Goal: Task Accomplishment & Management: Manage account settings

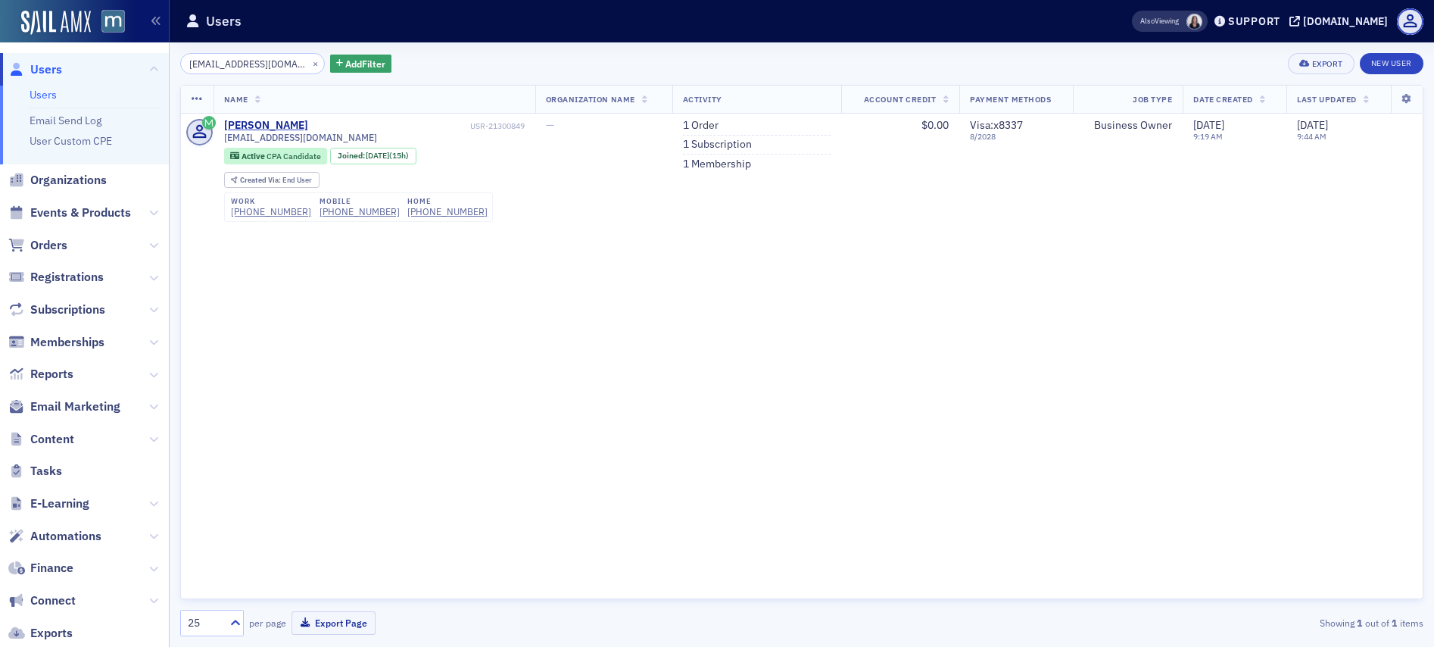
scroll to position [219, 0]
click at [309, 64] on button "×" at bounding box center [316, 63] width 14 height 14
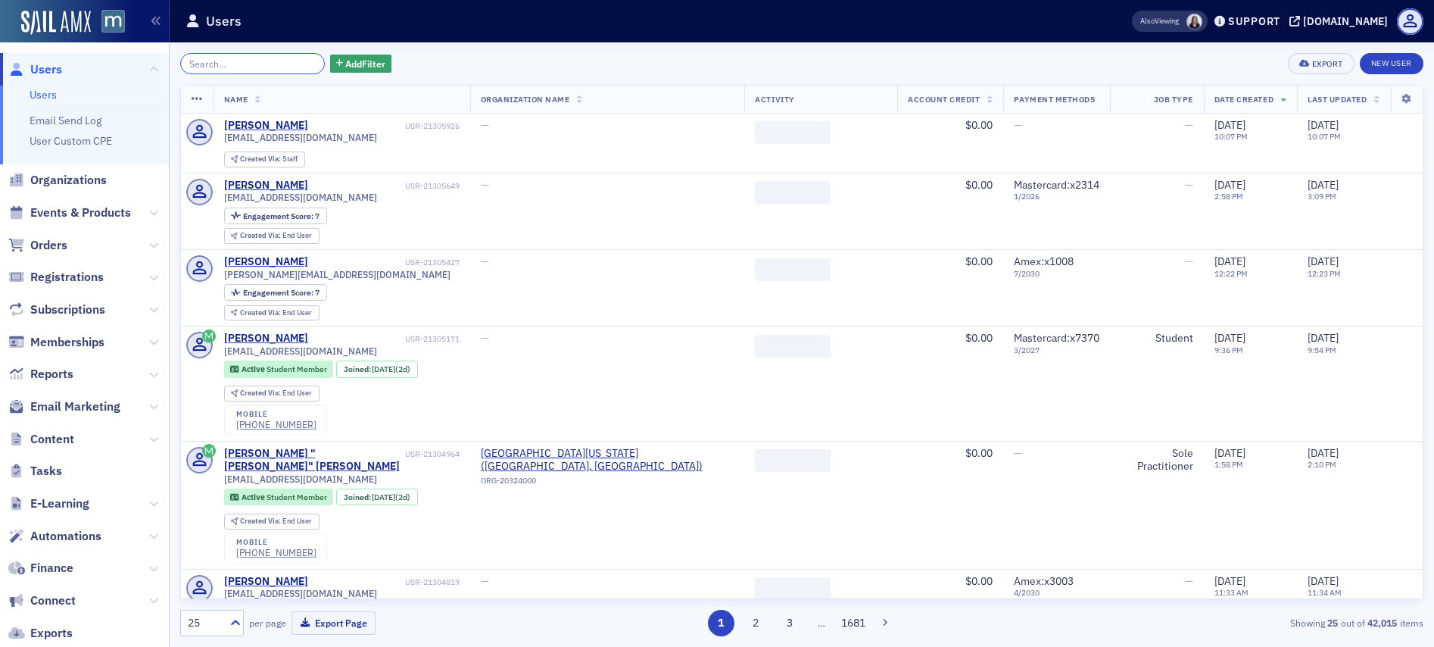
click at [264, 64] on input "search" at bounding box center [252, 63] width 145 height 21
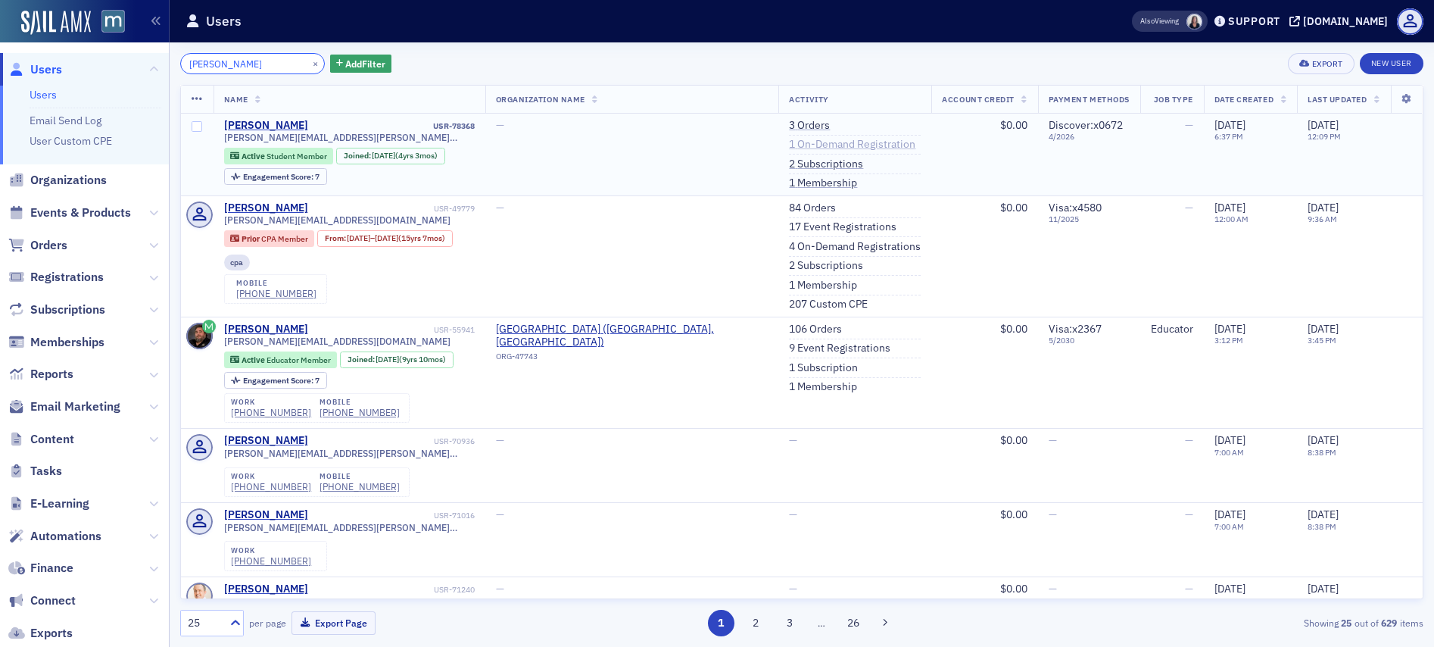
type input "David Digrazio"
click at [825, 145] on link "1 On-Demand Registration" at bounding box center [852, 145] width 126 height 14
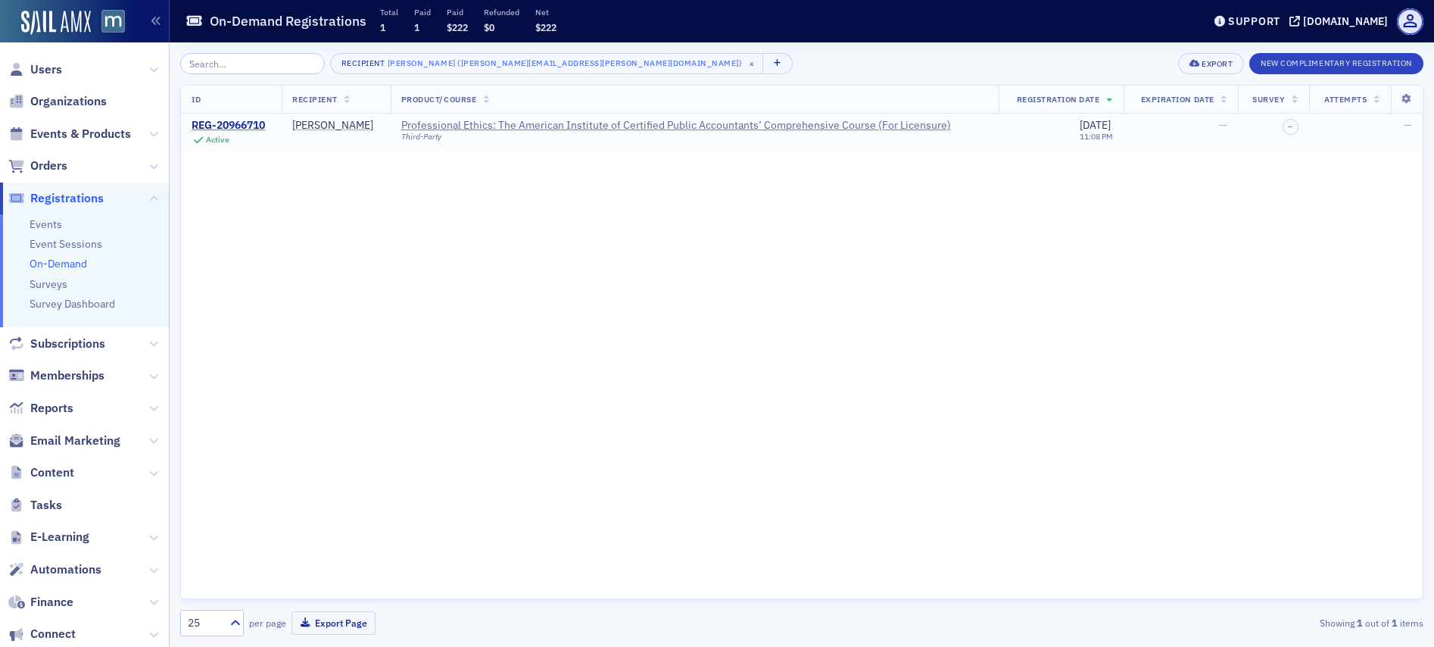
click at [219, 123] on div "REG-20966710" at bounding box center [228, 126] width 73 height 14
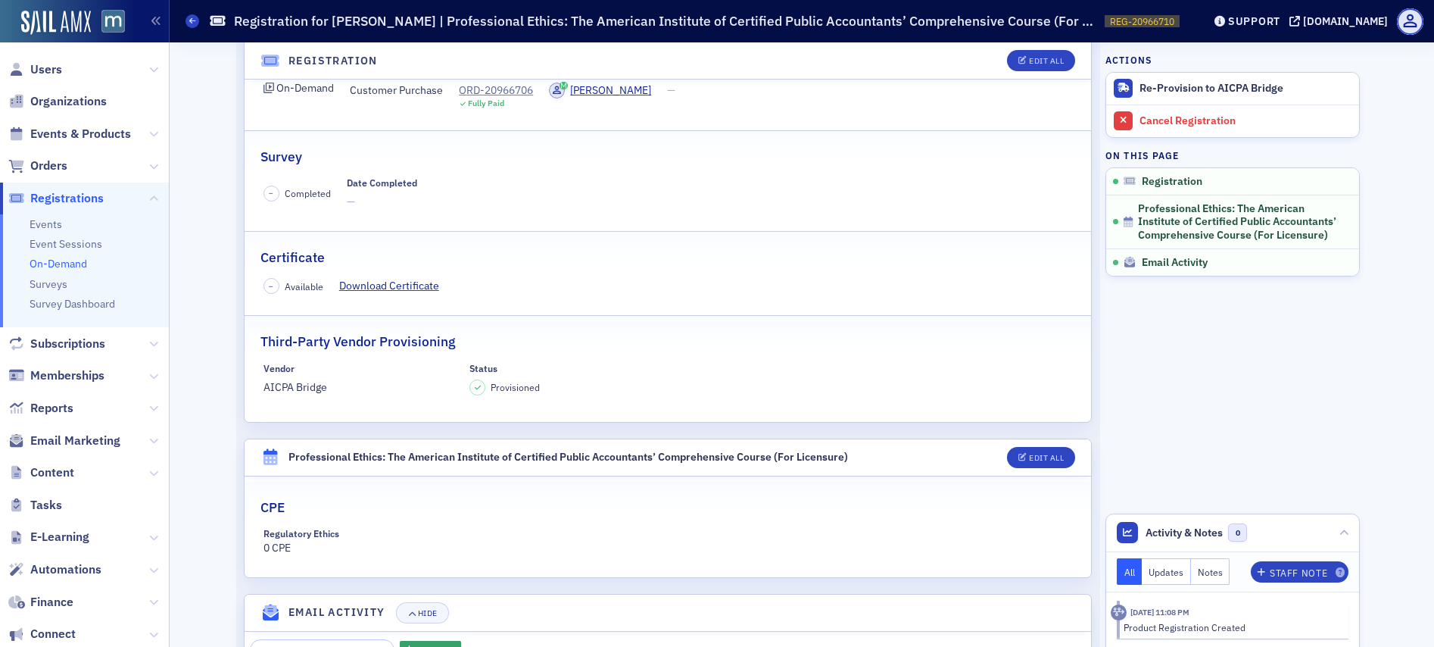
scroll to position [126, 0]
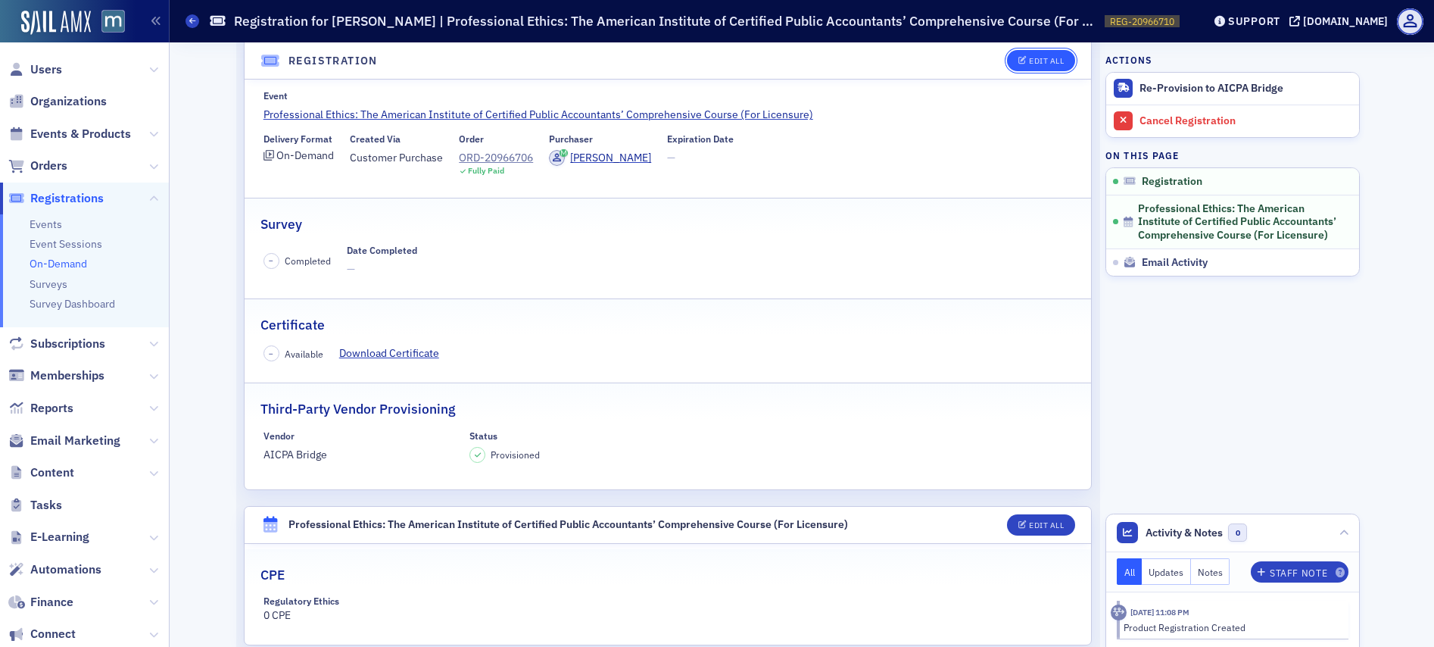
click at [1036, 62] on div "Edit All" at bounding box center [1046, 61] width 35 height 8
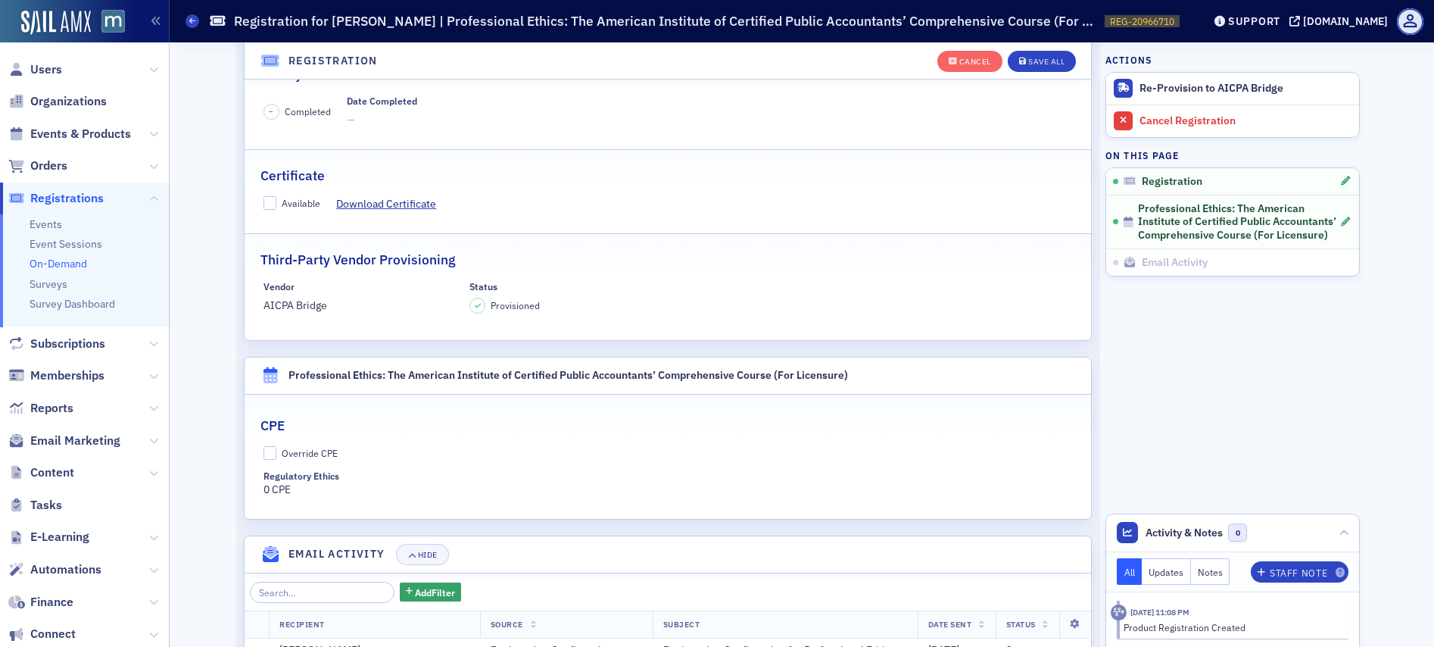
scroll to position [309, 0]
click at [264, 202] on input "Available" at bounding box center [271, 202] width 14 height 14
checkbox input "true"
click at [265, 450] on input "Override CPE" at bounding box center [271, 452] width 14 height 14
checkbox input "true"
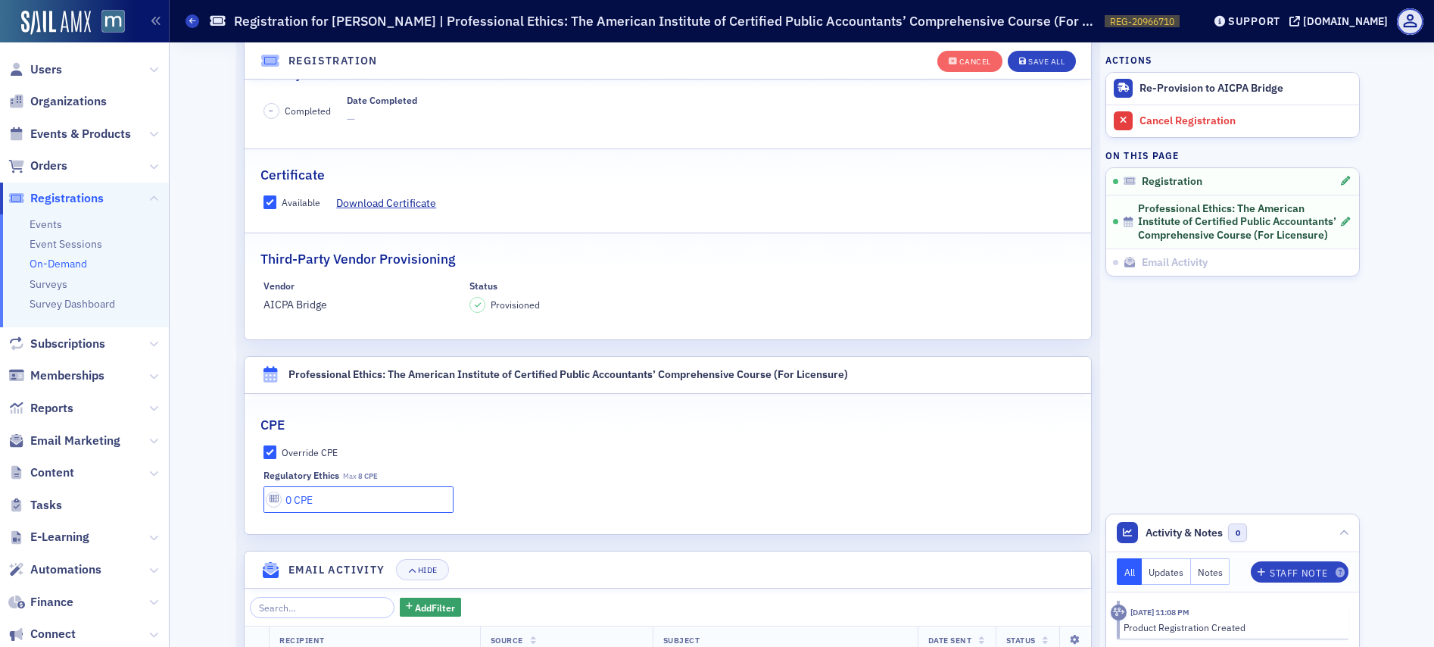
click at [289, 503] on input "0 CPE" at bounding box center [359, 499] width 191 height 27
type input "8 CPE"
click at [1043, 58] on div "Save All" at bounding box center [1046, 62] width 36 height 8
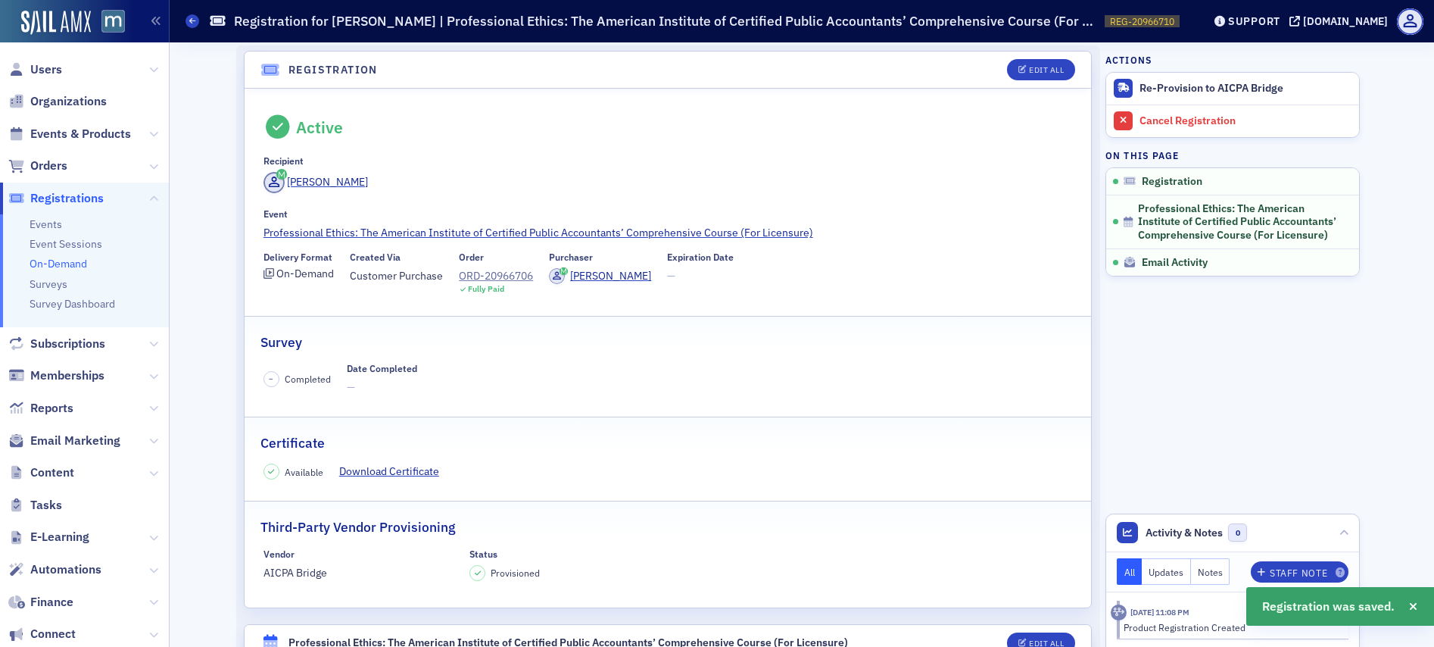
scroll to position [0, 0]
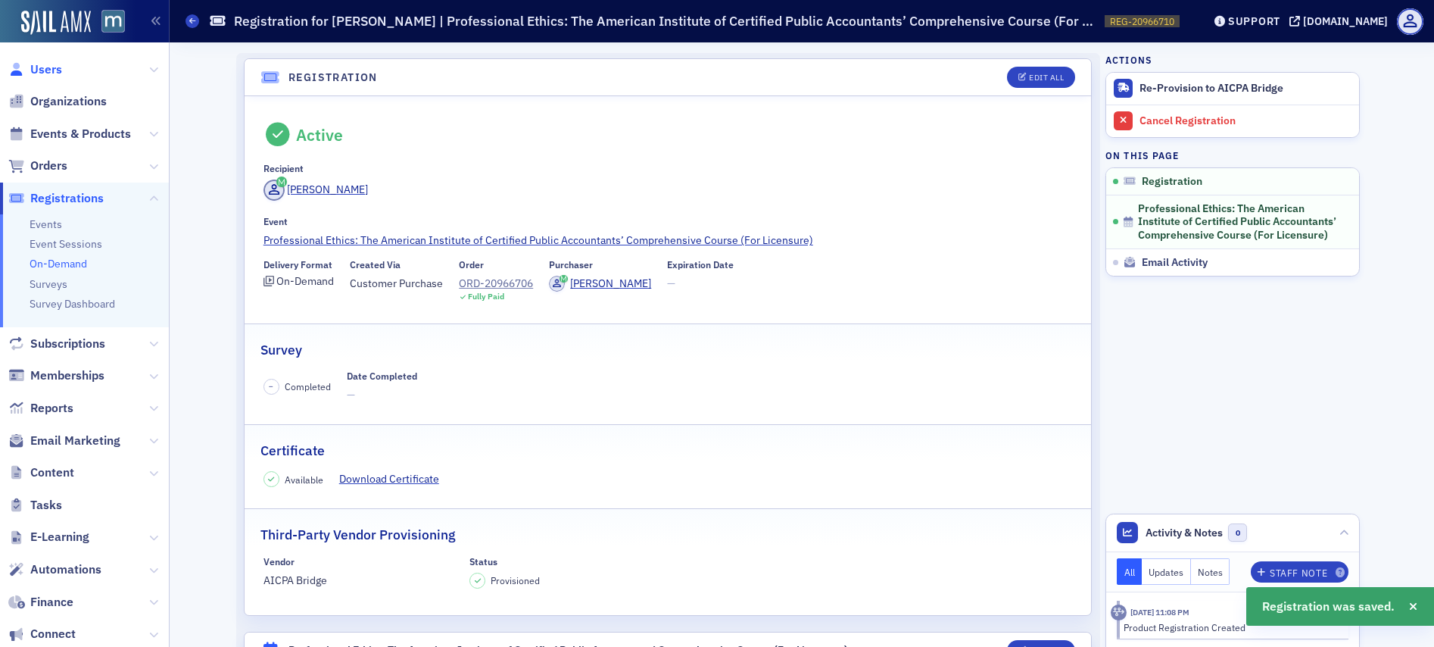
click at [52, 66] on span "Users" at bounding box center [46, 69] width 32 height 17
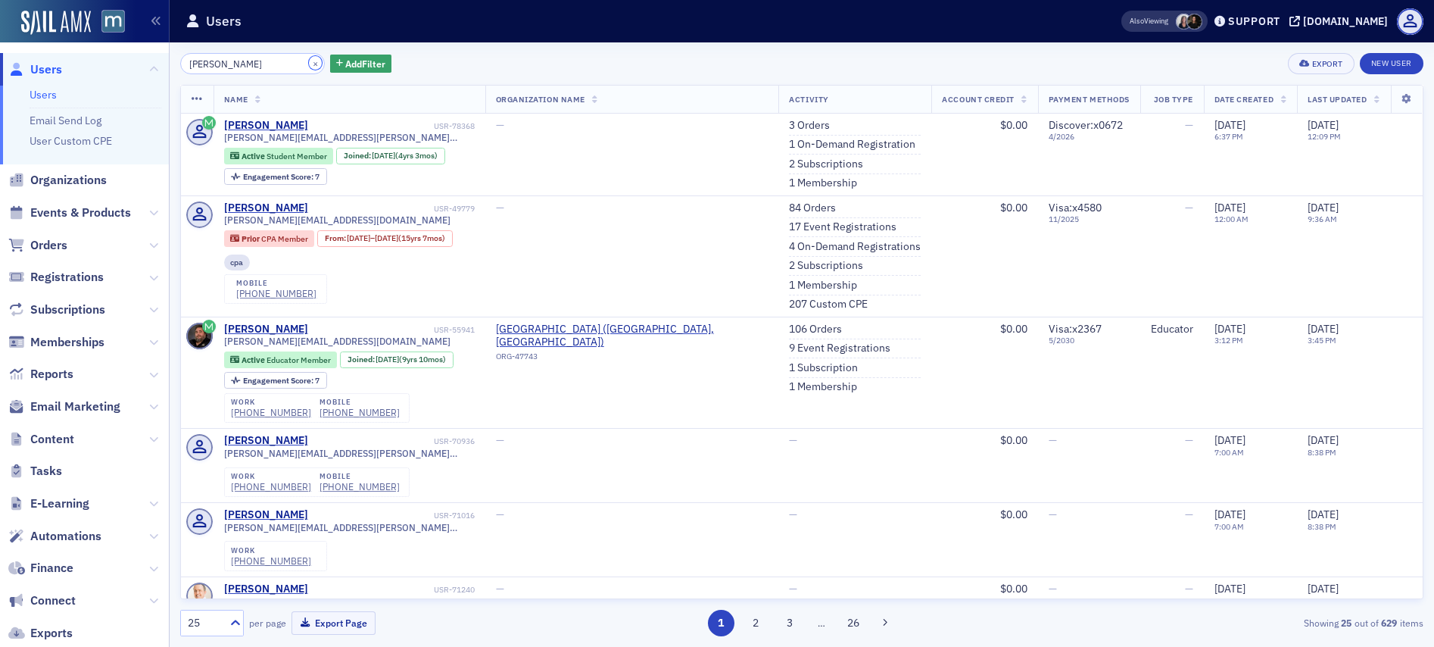
drag, startPoint x: 294, startPoint y: 63, endPoint x: 282, endPoint y: 64, distance: 12.1
click at [309, 63] on div "×" at bounding box center [317, 63] width 16 height 19
click at [255, 71] on input "David Digrazio" at bounding box center [252, 63] width 145 height 21
click at [309, 63] on button "×" at bounding box center [316, 63] width 14 height 14
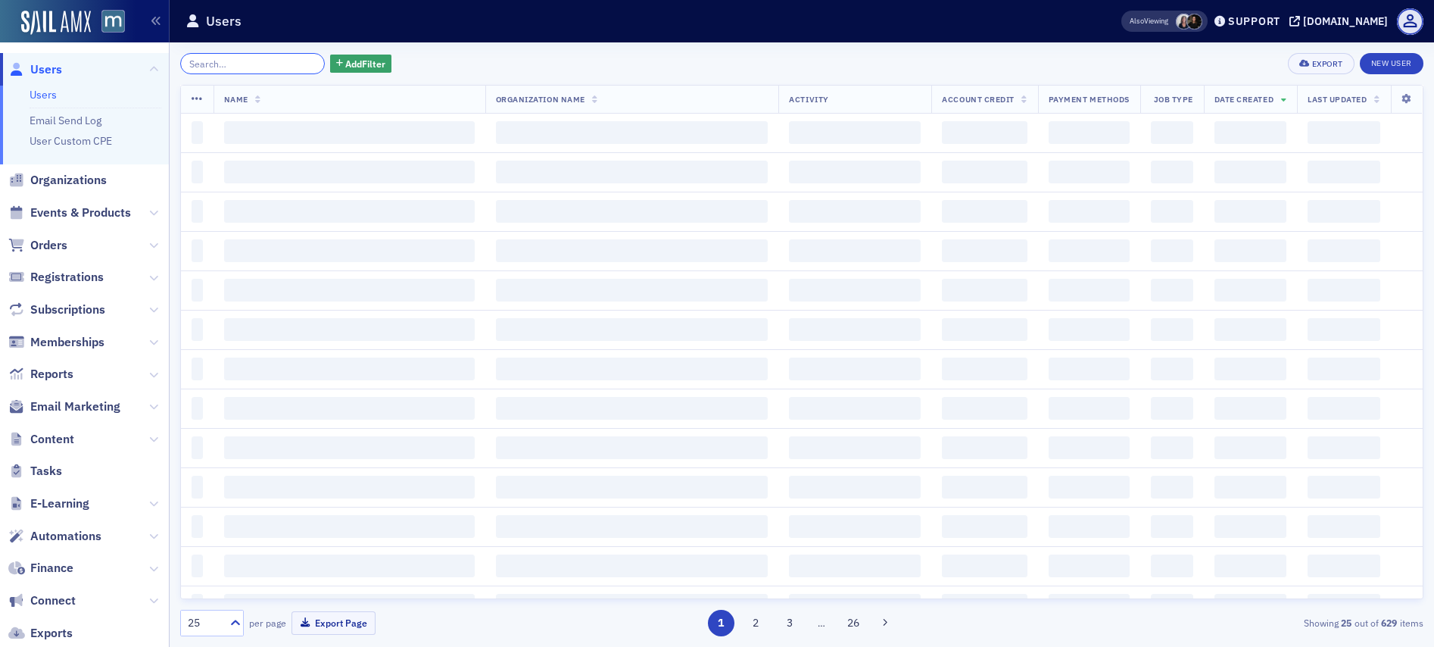
click at [257, 65] on input "search" at bounding box center [252, 63] width 145 height 21
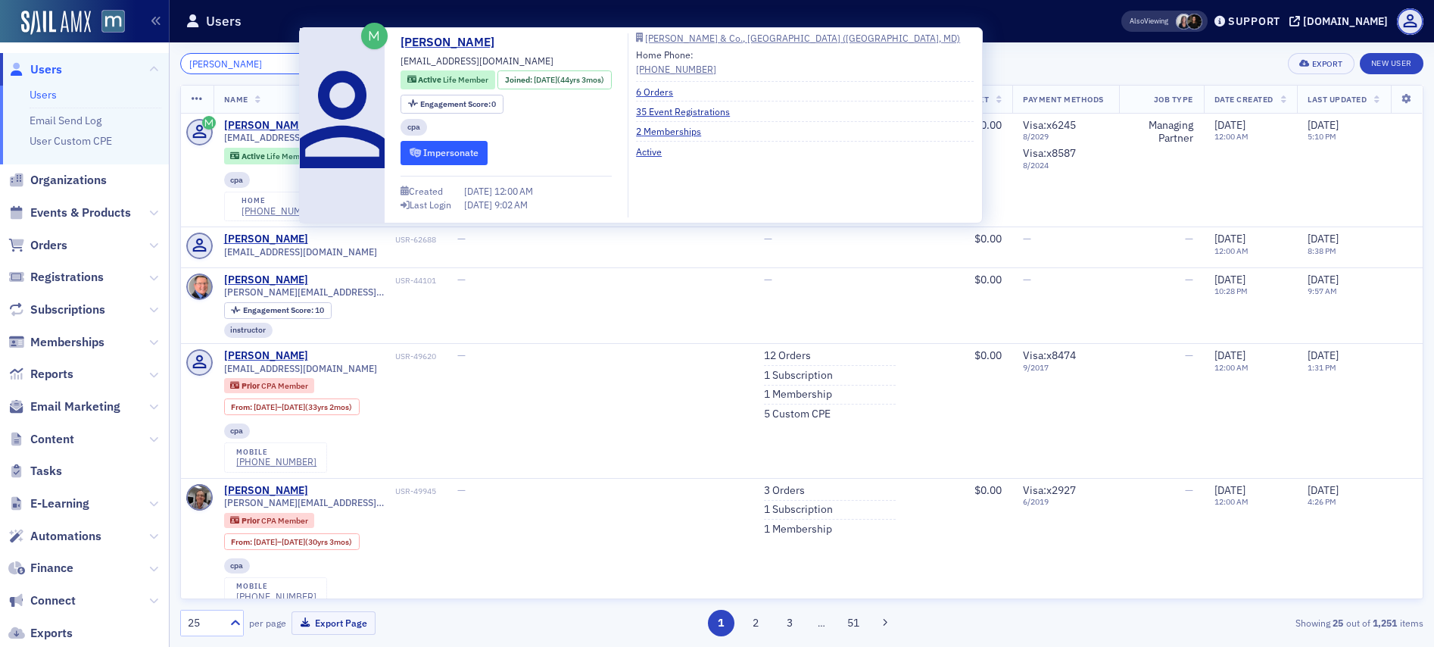
type input "John Ken"
click at [443, 157] on button "Impersonate" at bounding box center [444, 152] width 87 height 23
click at [448, 158] on button "Impersonate" at bounding box center [444, 152] width 87 height 23
click at [454, 146] on button "Impersonate" at bounding box center [444, 152] width 87 height 23
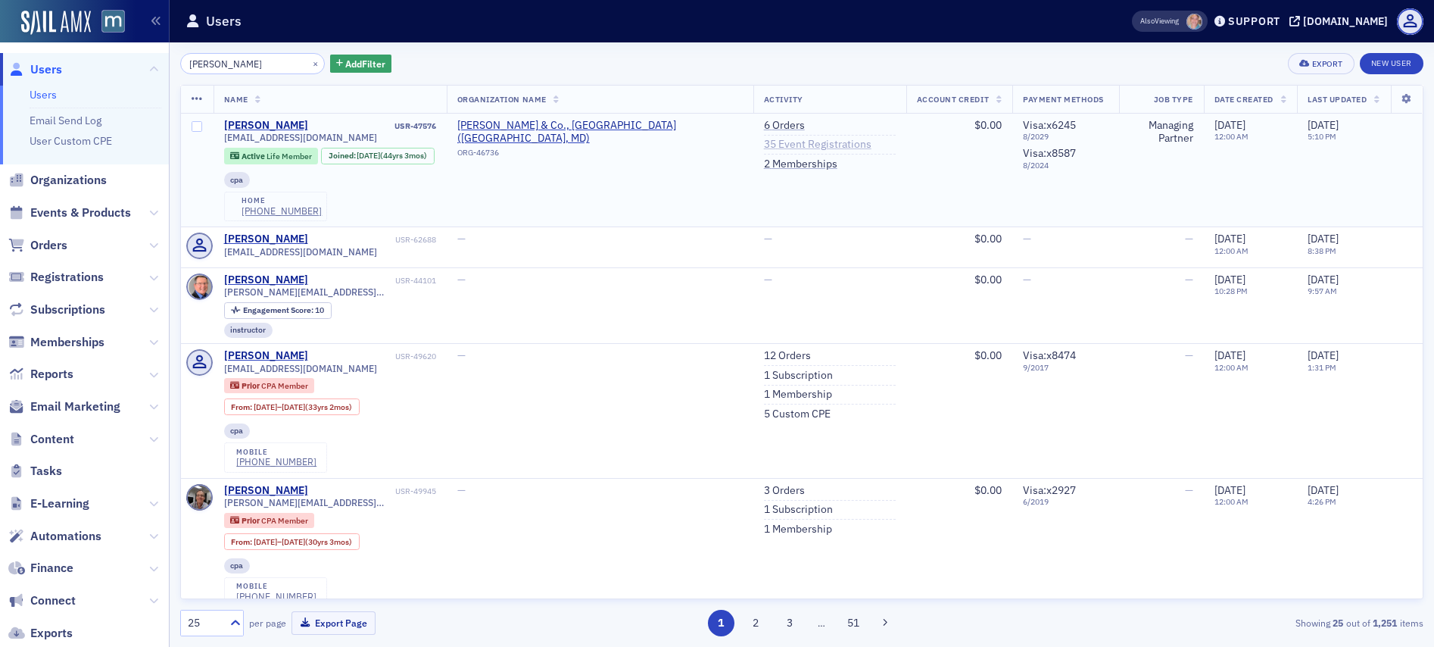
click at [805, 143] on link "35 Event Registrations" at bounding box center [818, 145] width 108 height 14
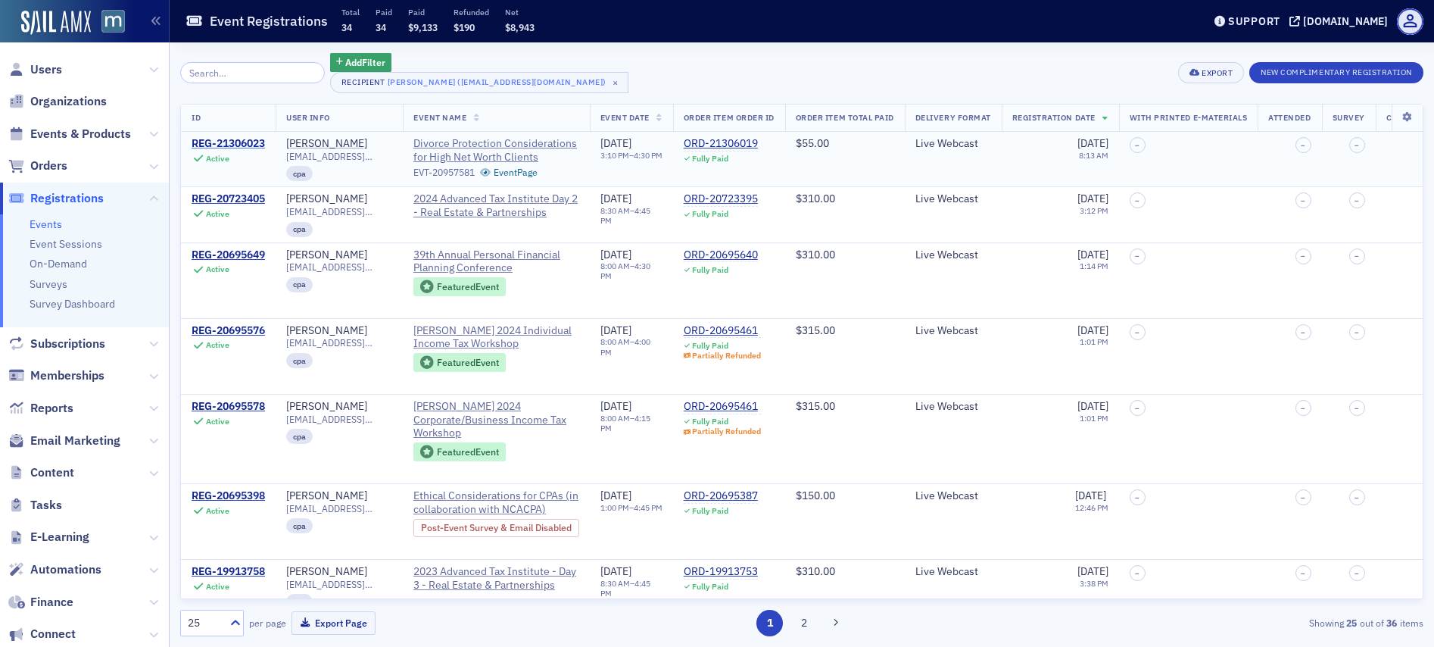
click at [229, 145] on div "REG-21306023" at bounding box center [228, 144] width 73 height 14
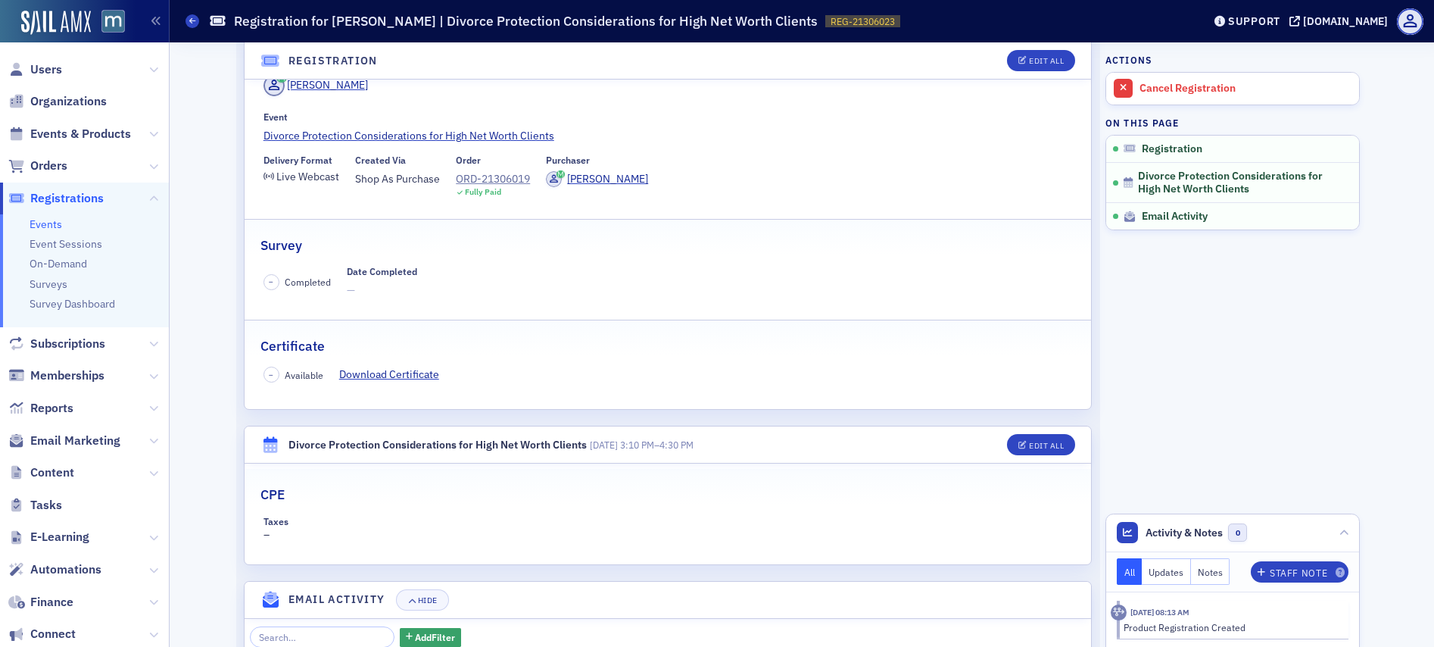
scroll to position [122, 0]
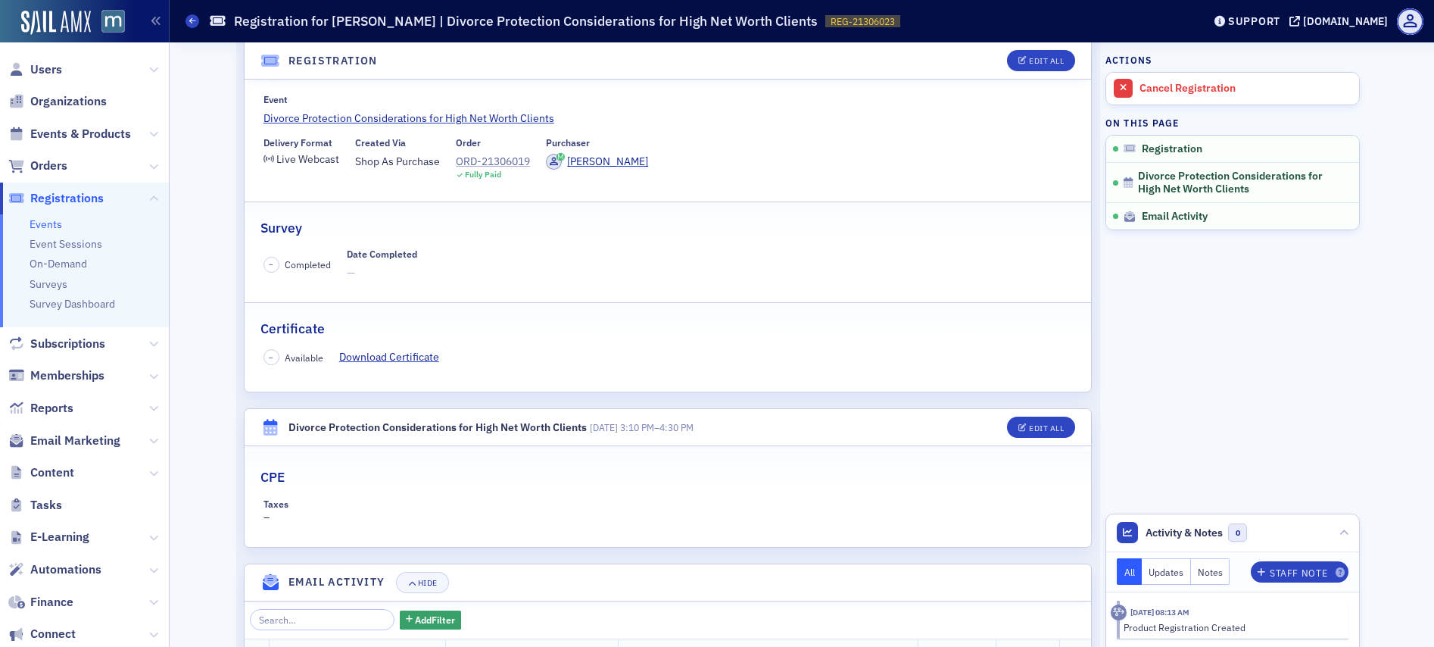
click at [475, 168] on div "ORD-21306019" at bounding box center [493, 162] width 74 height 16
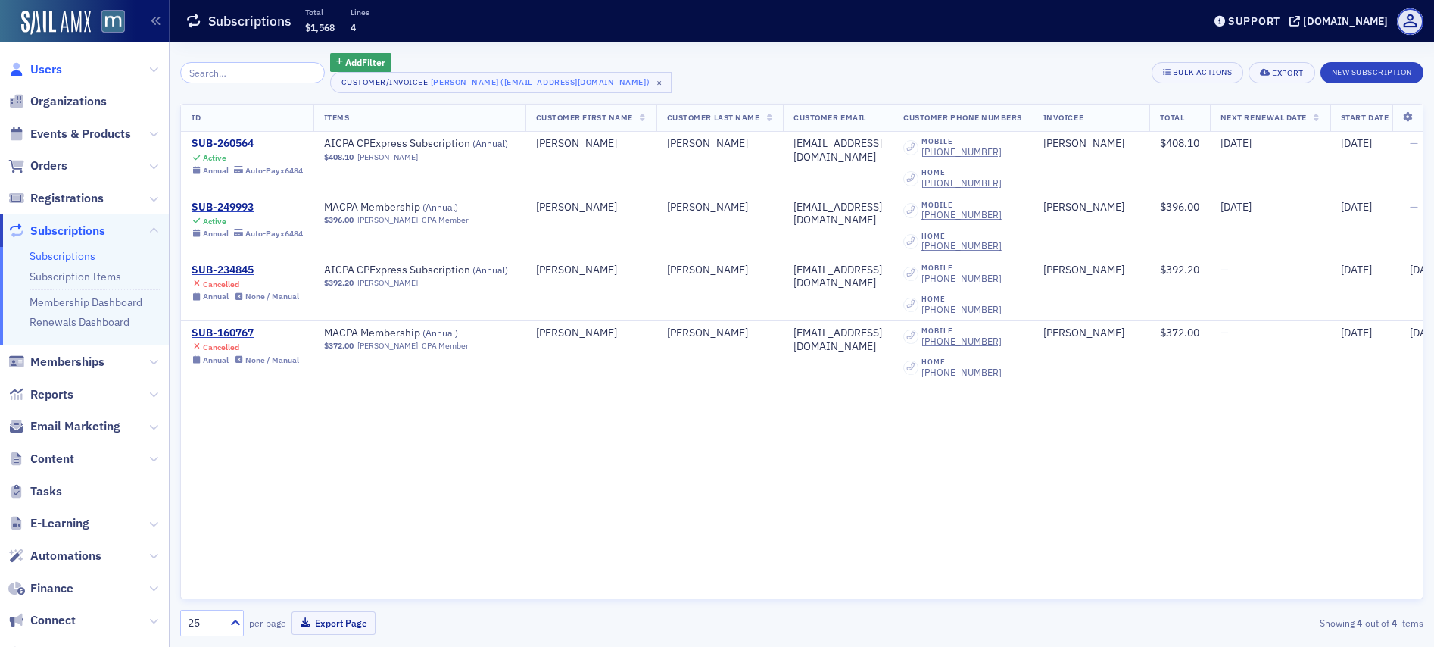
click at [34, 73] on span "Users" at bounding box center [46, 69] width 32 height 17
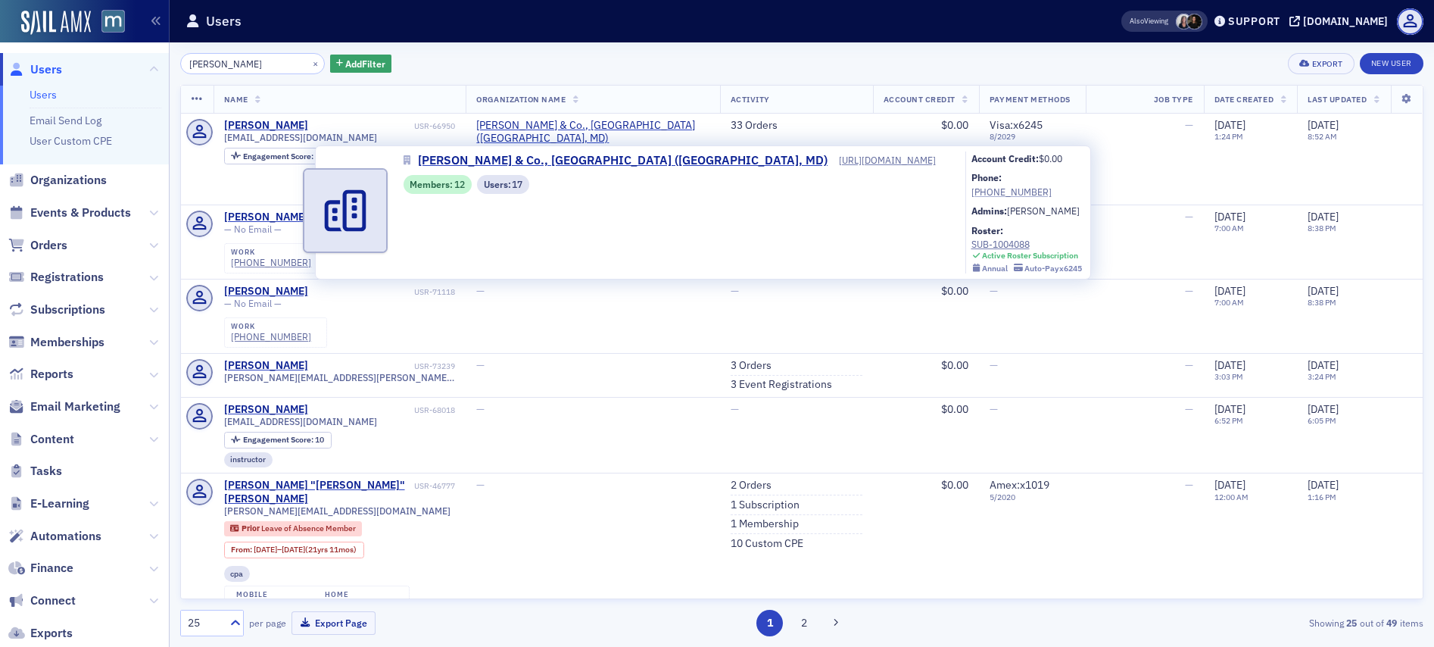
type input "cathy marden"
click at [972, 187] on div "(410) 321-9558" at bounding box center [1027, 192] width 111 height 14
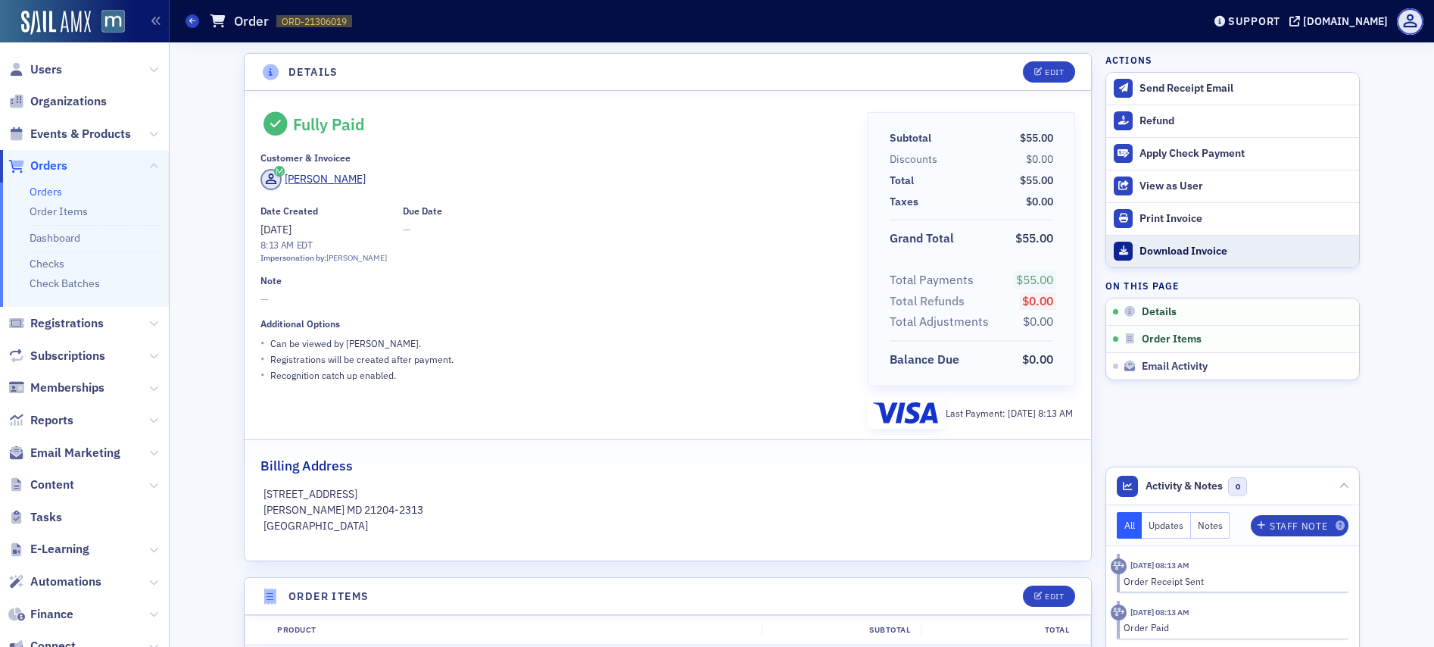
click at [1163, 247] on div "Download Invoice" at bounding box center [1246, 252] width 212 height 14
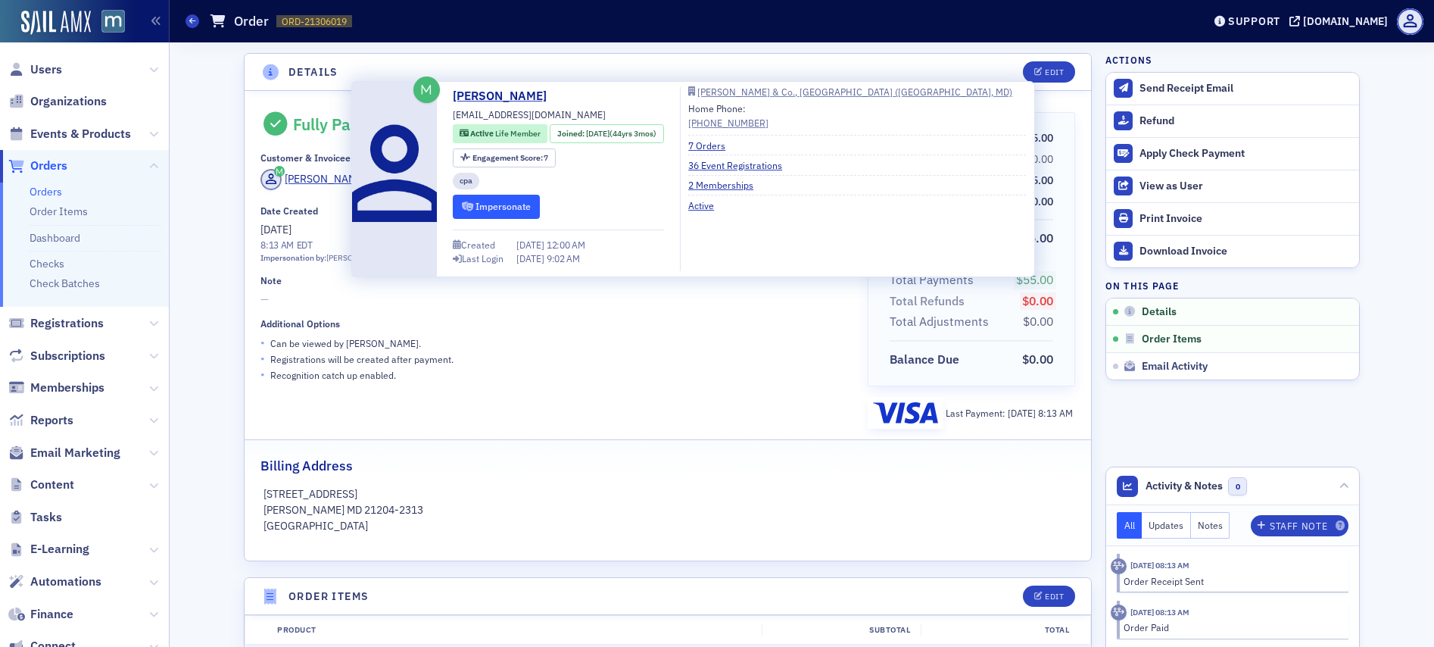
click at [491, 213] on button "Impersonate" at bounding box center [496, 206] width 87 height 23
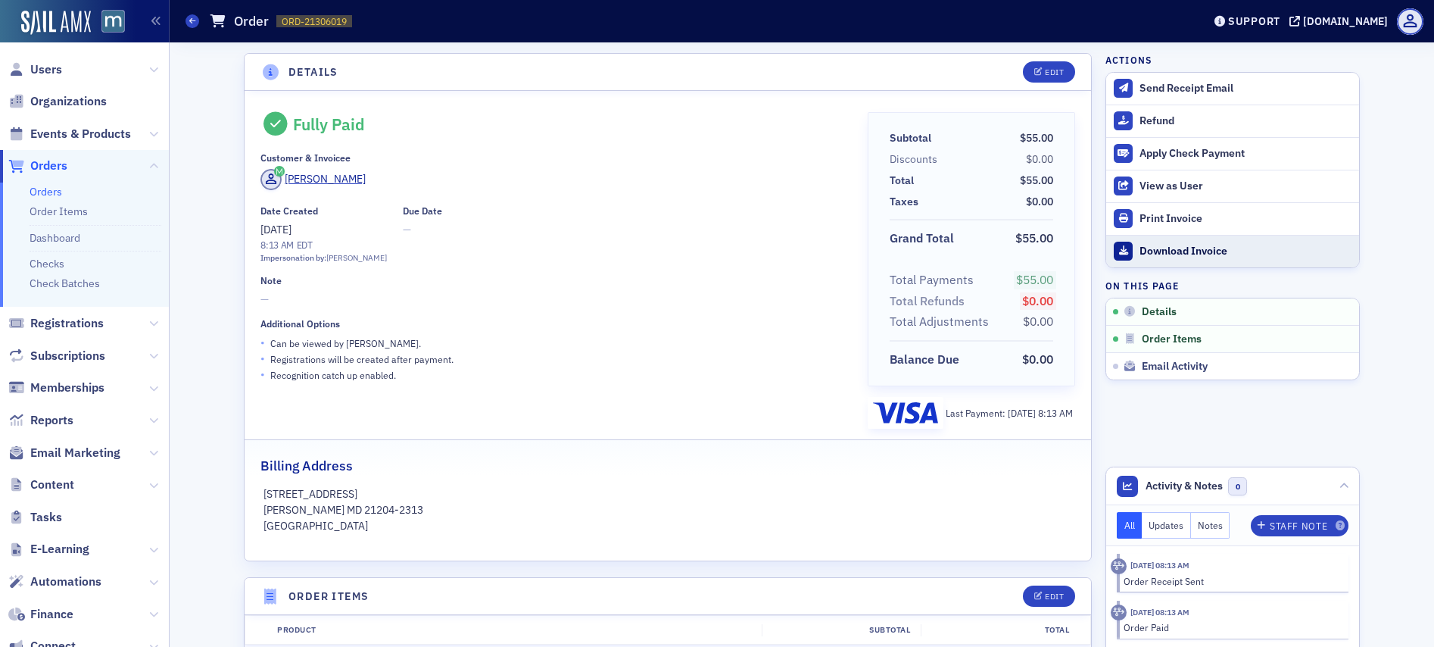
click at [1142, 254] on div "Download Invoice" at bounding box center [1246, 252] width 212 height 14
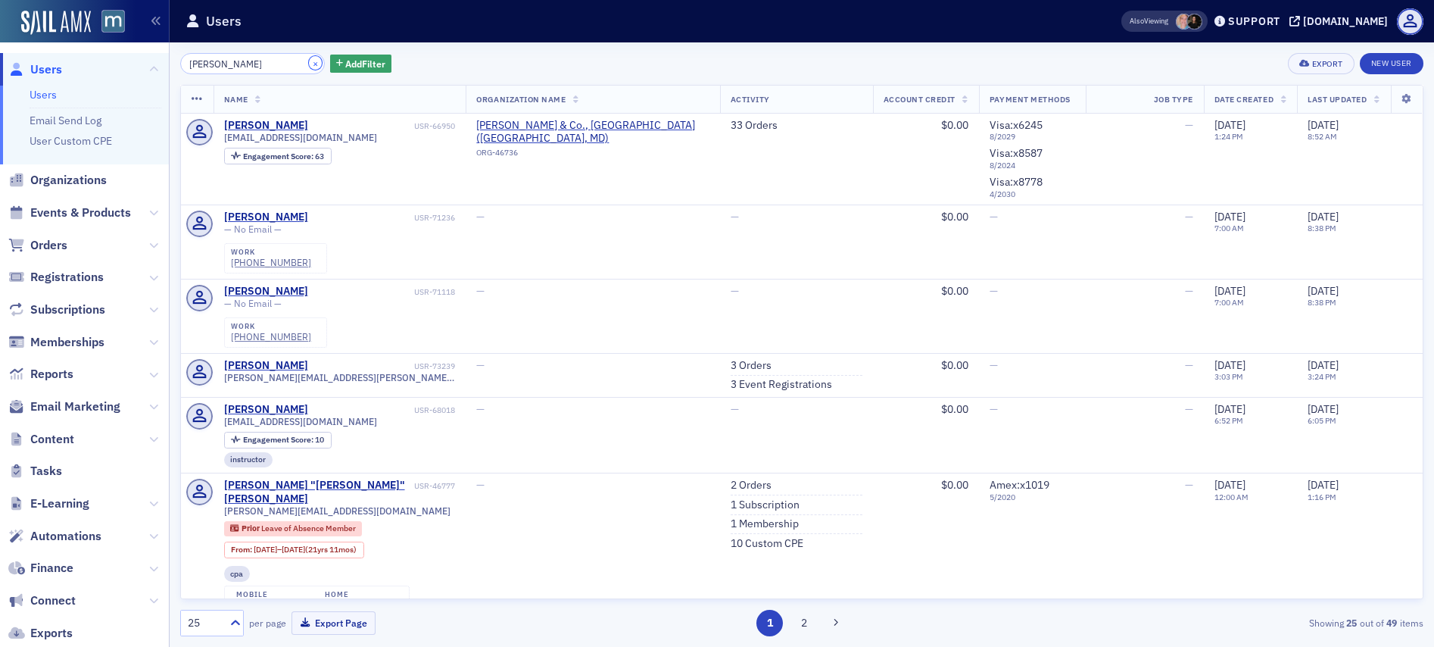
click at [309, 62] on button "×" at bounding box center [316, 63] width 14 height 14
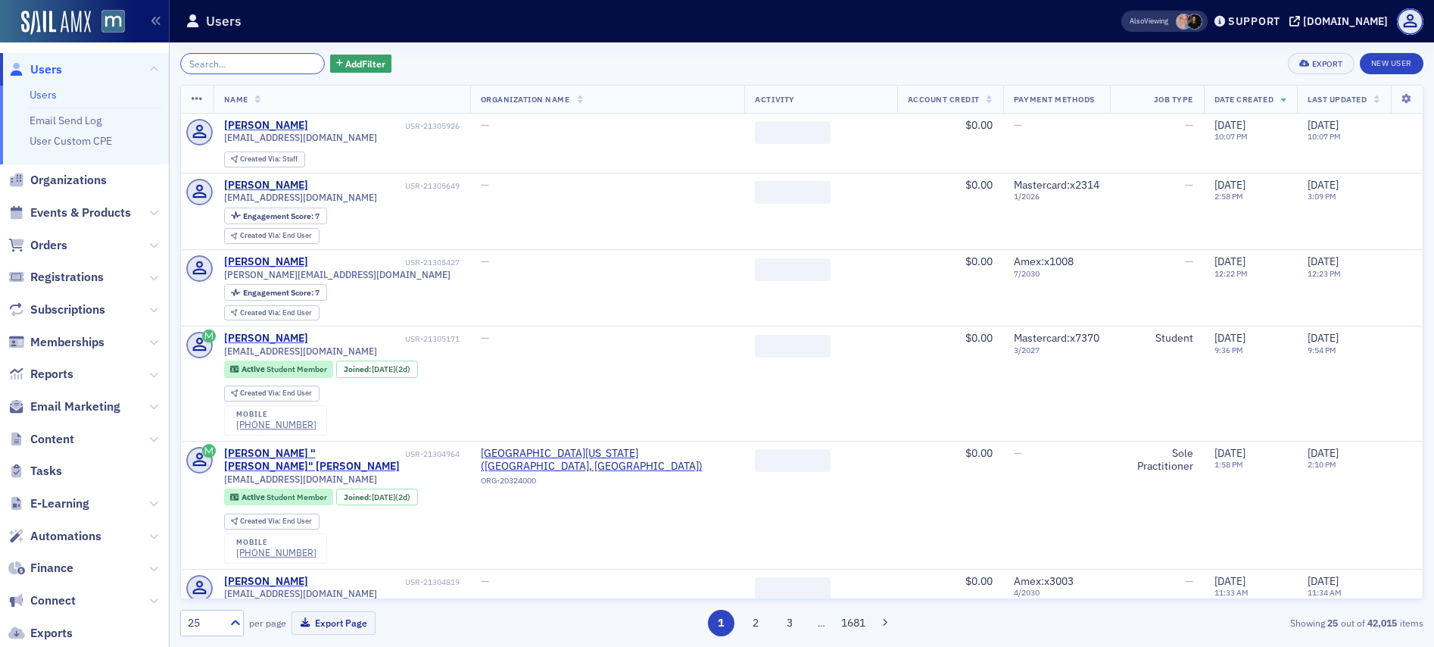
click at [290, 62] on input "search" at bounding box center [252, 63] width 145 height 21
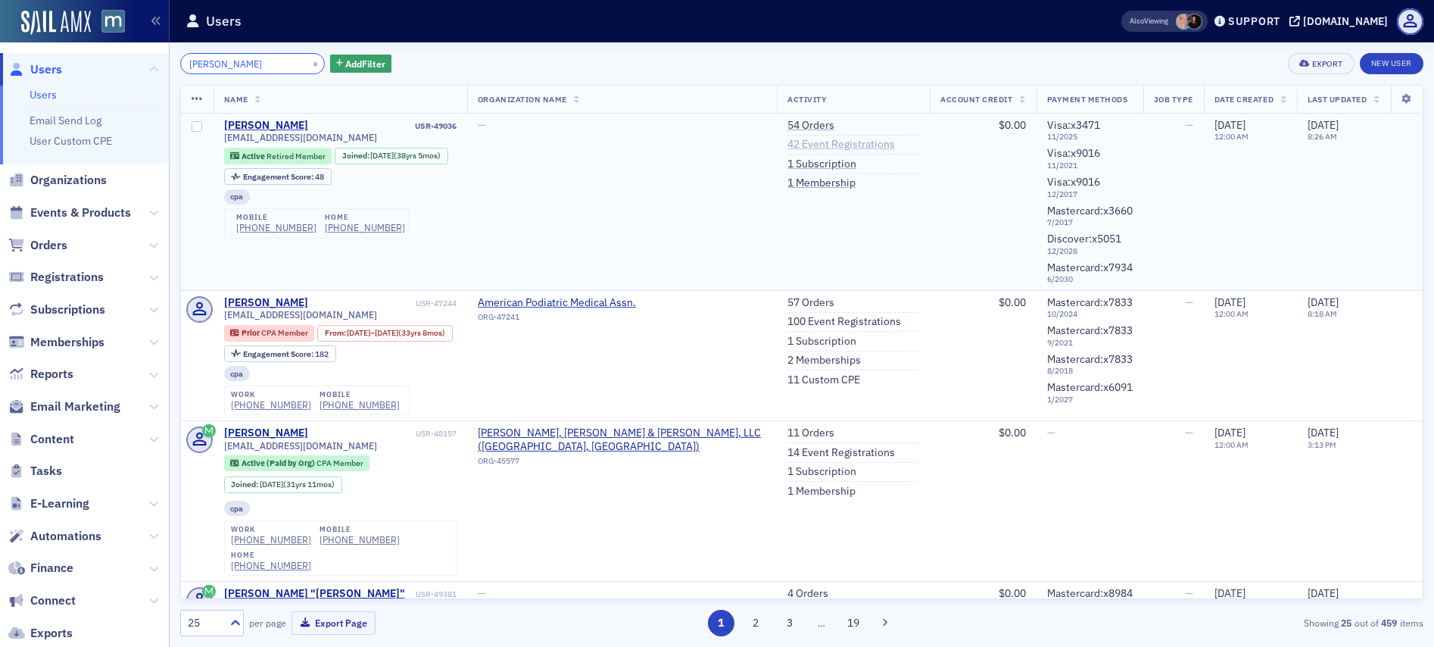
type input "russell pi"
click at [815, 142] on link "42 Event Registrations" at bounding box center [842, 145] width 108 height 14
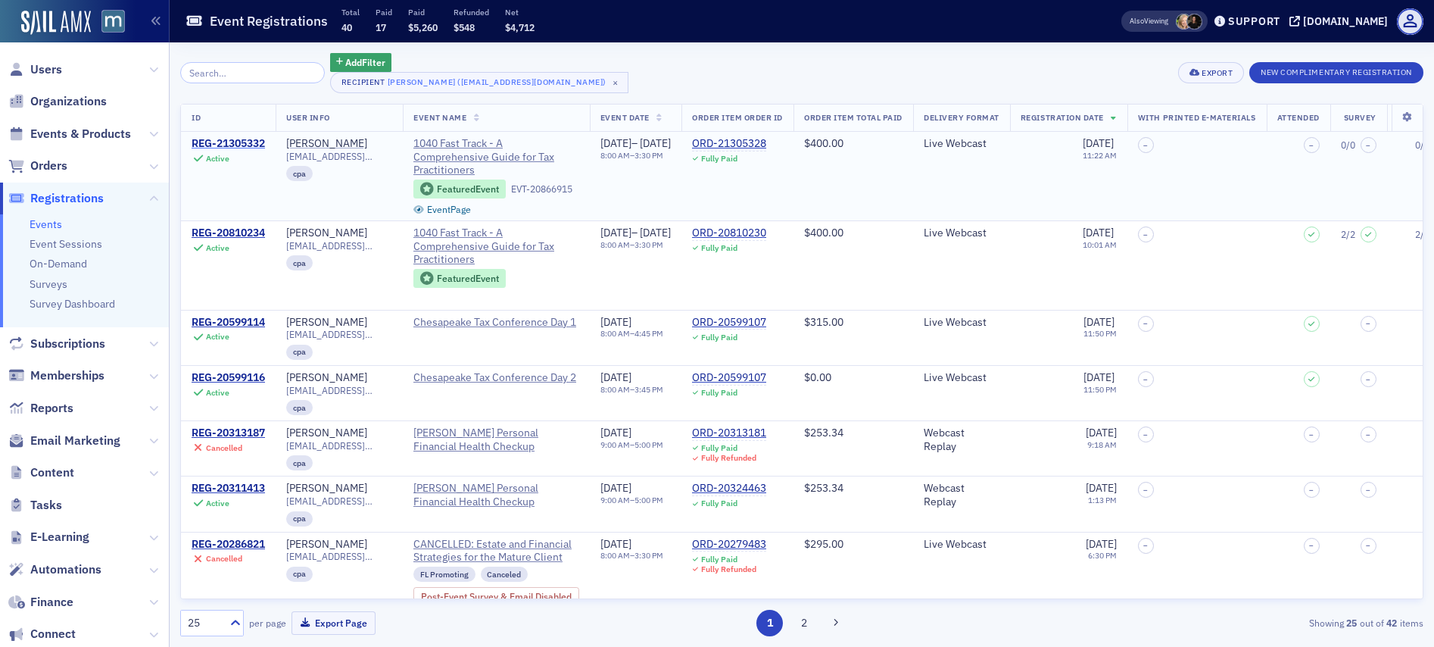
click at [248, 141] on div "REG-21305332" at bounding box center [228, 144] width 73 height 14
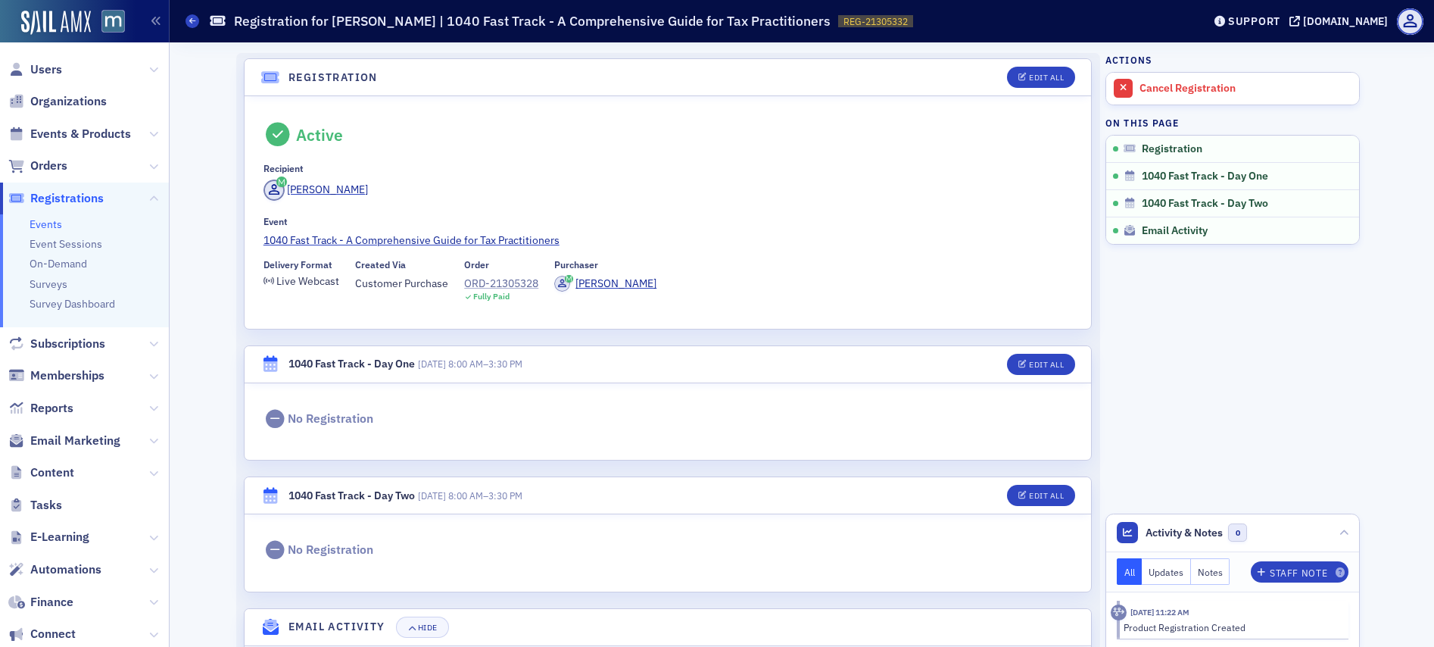
click at [510, 285] on div "ORD-21305328" at bounding box center [501, 284] width 74 height 16
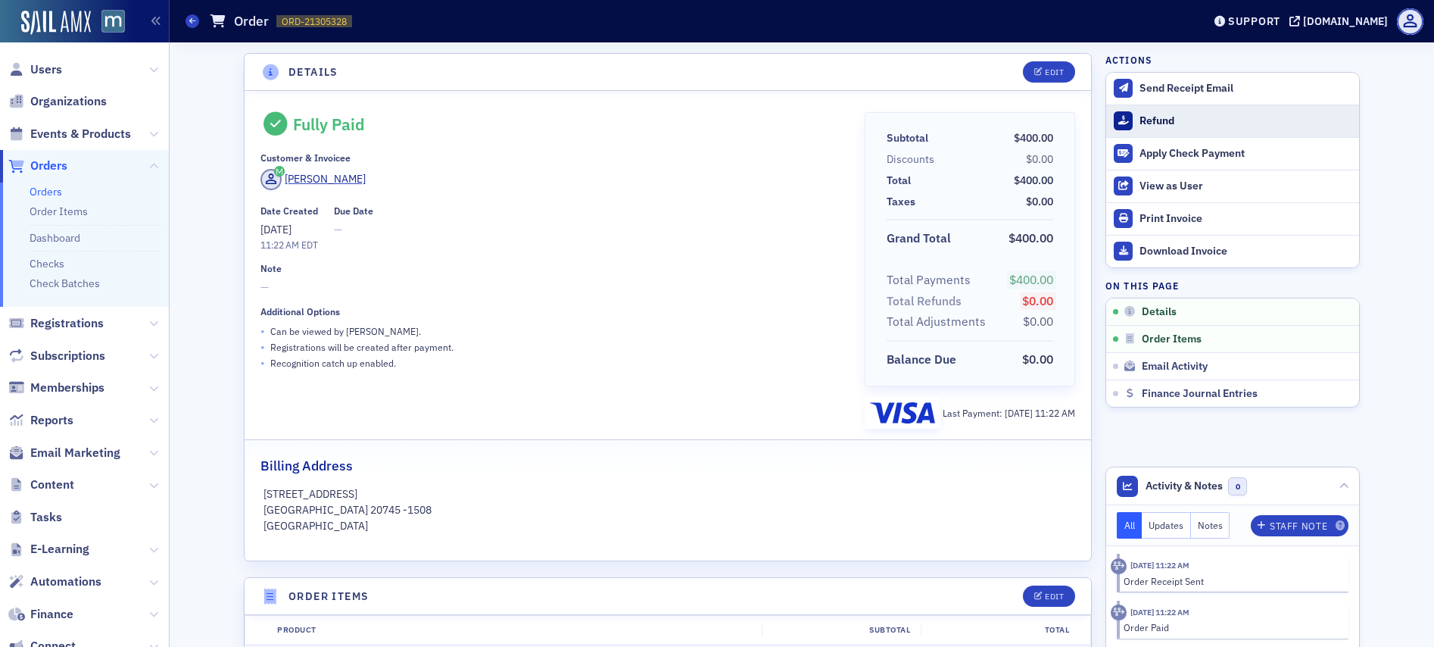
click at [1149, 120] on div "Refund" at bounding box center [1246, 121] width 212 height 14
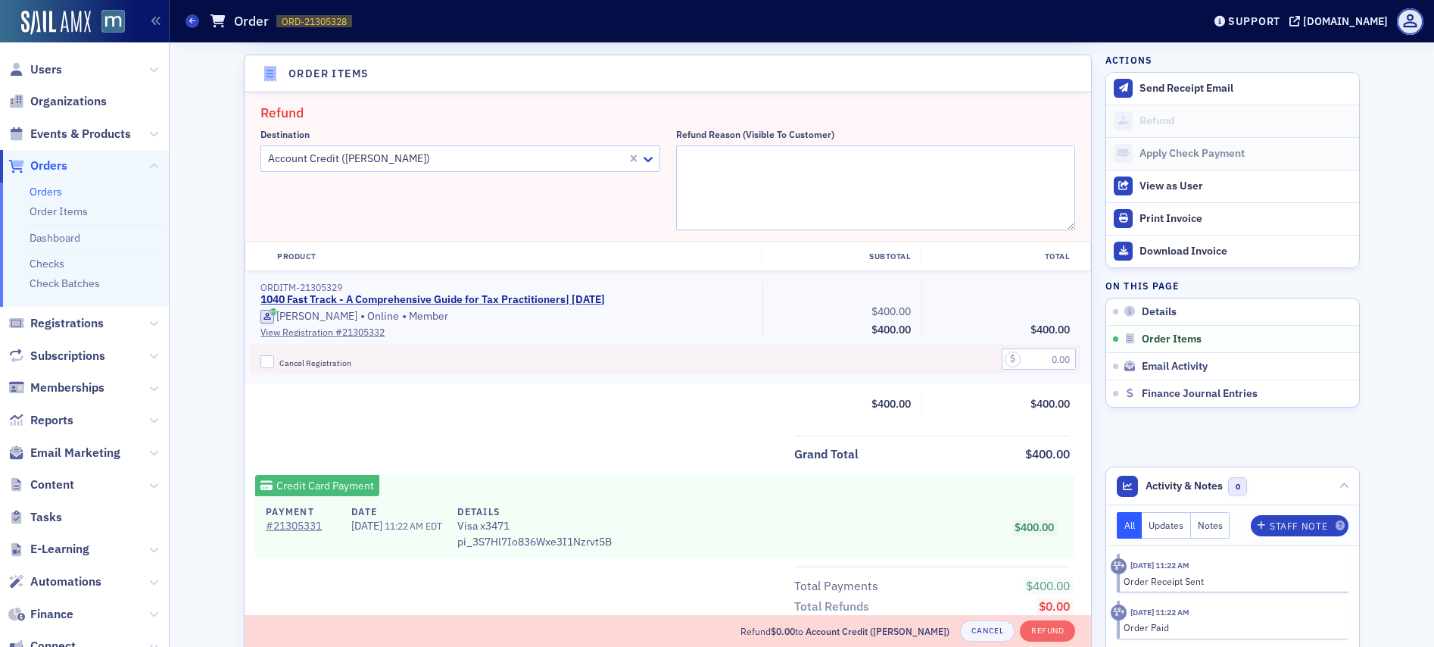
scroll to position [527, 0]
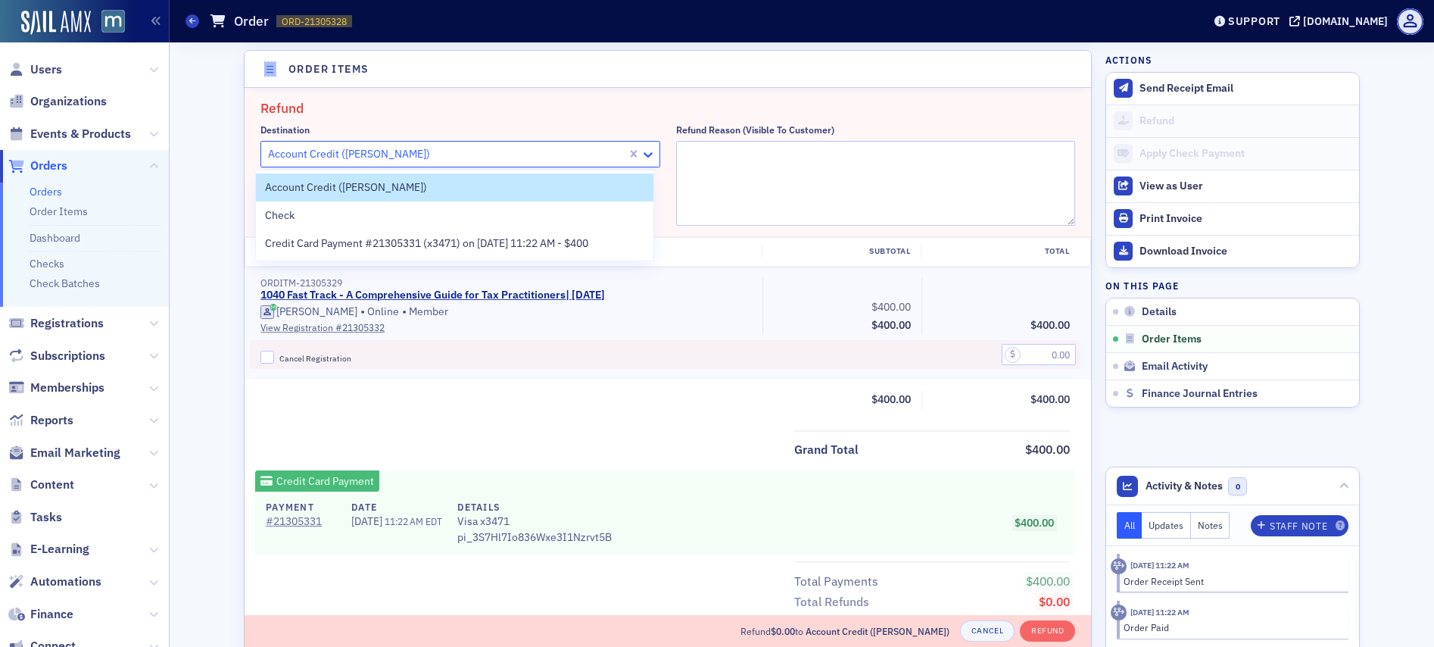
click at [645, 149] on icon at bounding box center [648, 154] width 15 height 15
click at [527, 231] on div "Credit Card Payment #21305331 (x3471) on [DATE] 11:22 AM - $400" at bounding box center [455, 243] width 398 height 28
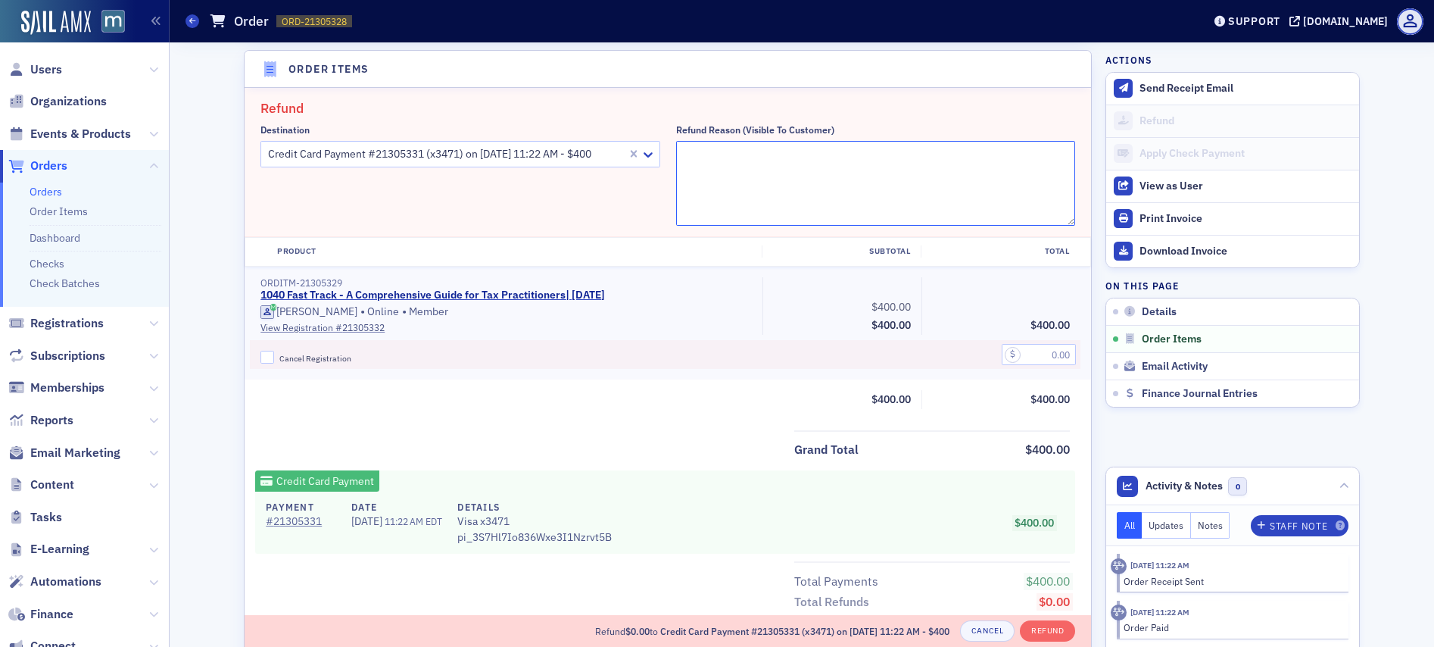
click at [676, 210] on textarea "Refund Reason (Visible to Customer)" at bounding box center [876, 183] width 400 height 85
type textarea "Duplicate"
click at [261, 356] on input "Cancel Registration" at bounding box center [268, 358] width 14 height 14
checkbox input "true"
click at [1027, 353] on input "text" at bounding box center [1039, 354] width 74 height 21
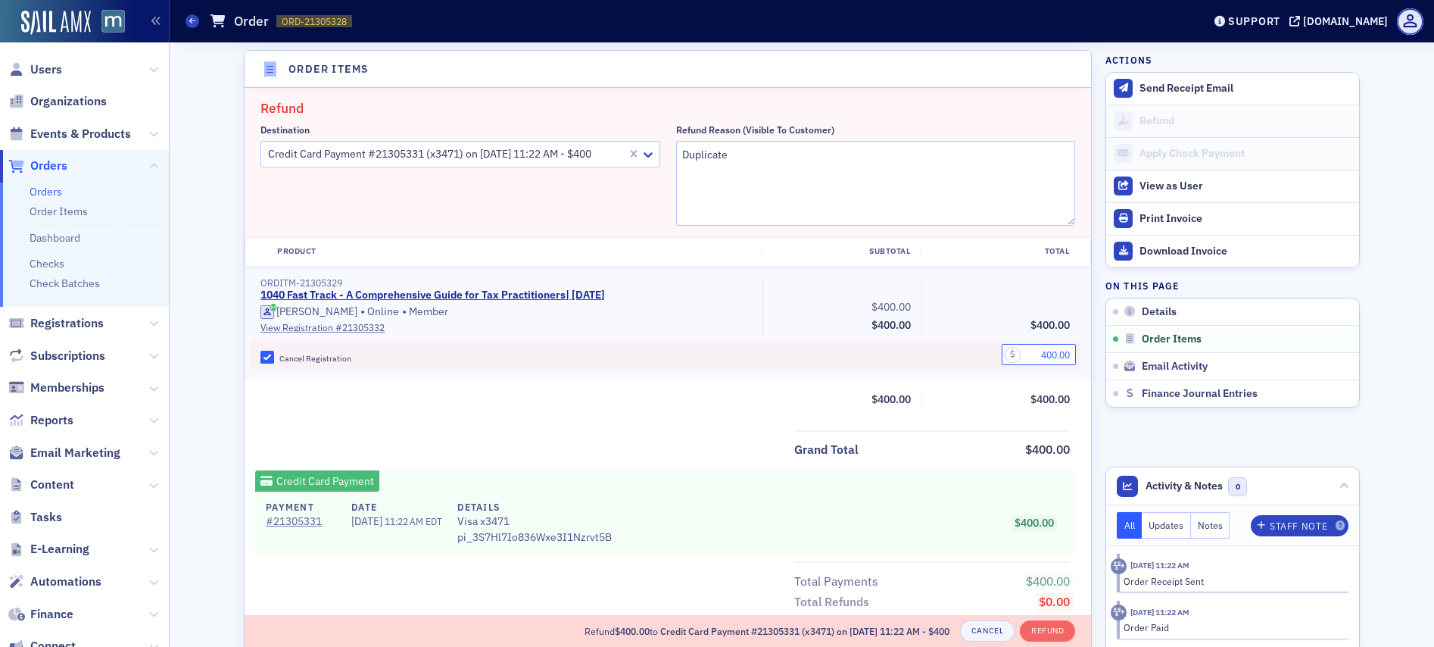
type input "400.00"
click at [973, 454] on div "Grand Total $400.00" at bounding box center [932, 449] width 276 height 20
click at [1028, 622] on button "Refund" at bounding box center [1047, 630] width 55 height 21
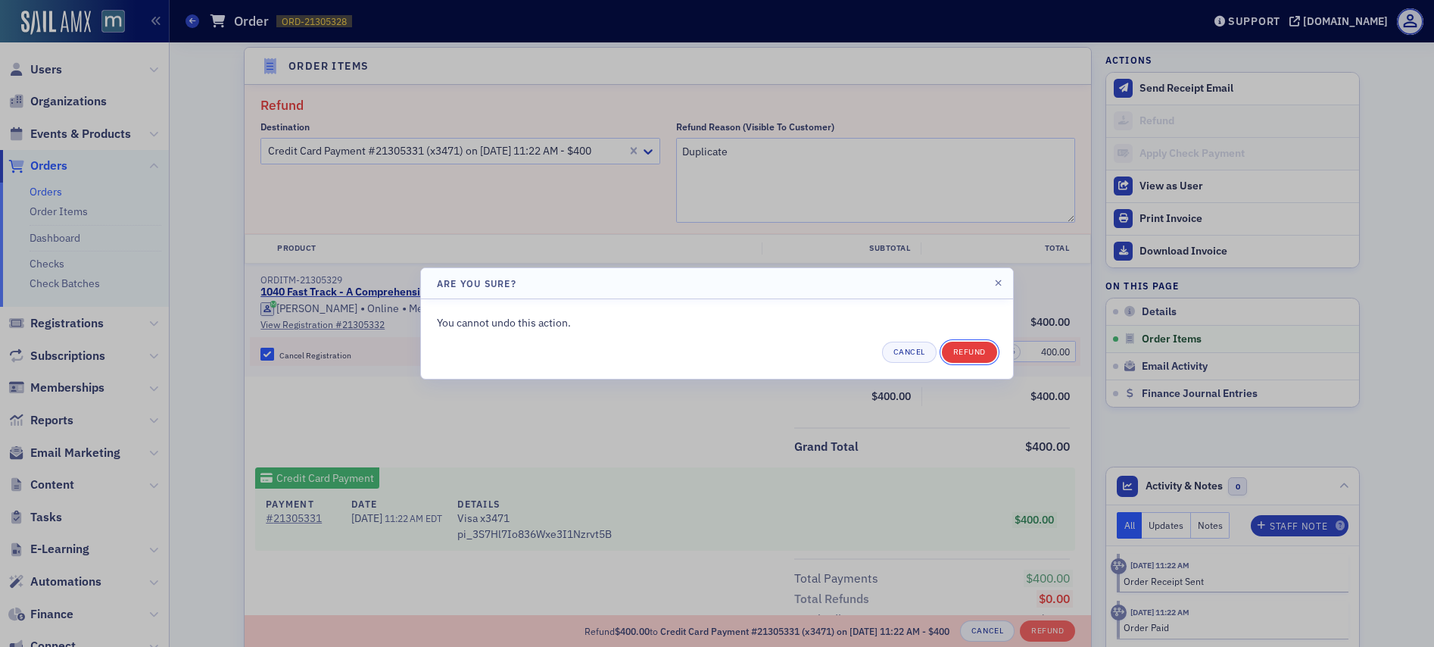
click at [966, 344] on button "Refund" at bounding box center [969, 352] width 55 height 21
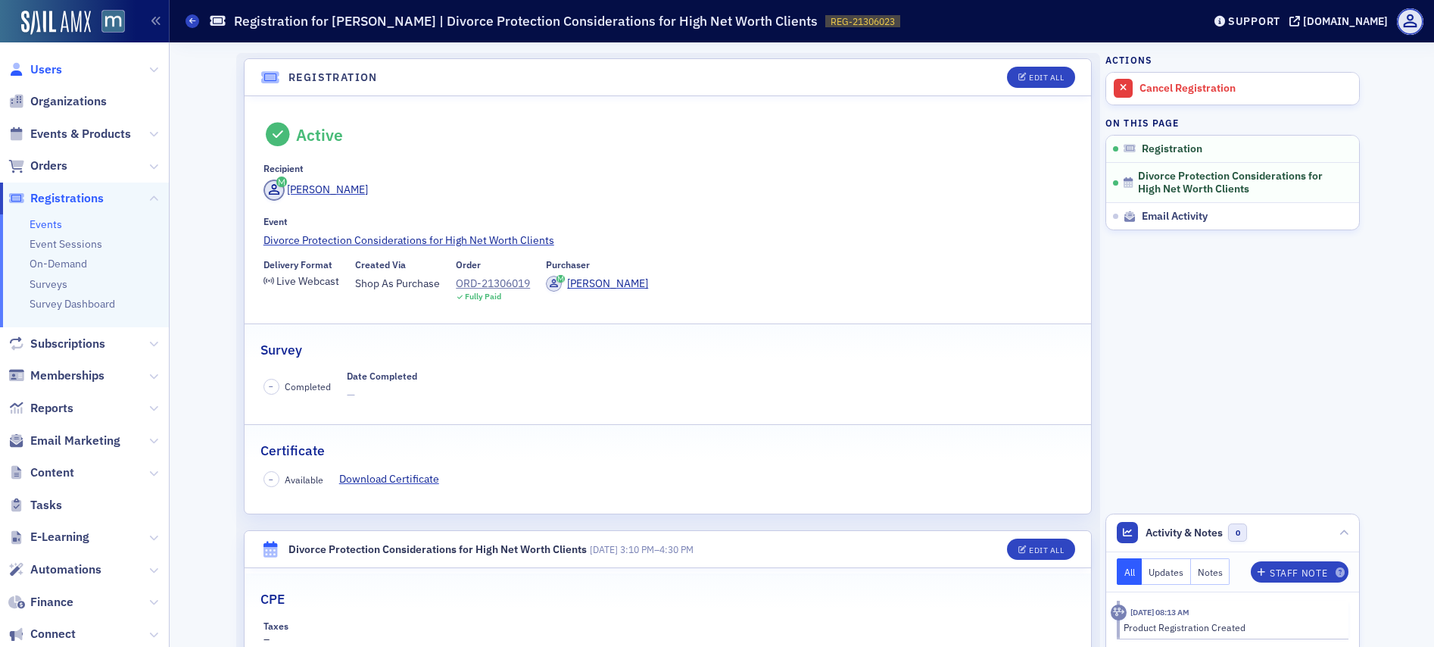
click at [39, 62] on span "Users" at bounding box center [46, 69] width 32 height 17
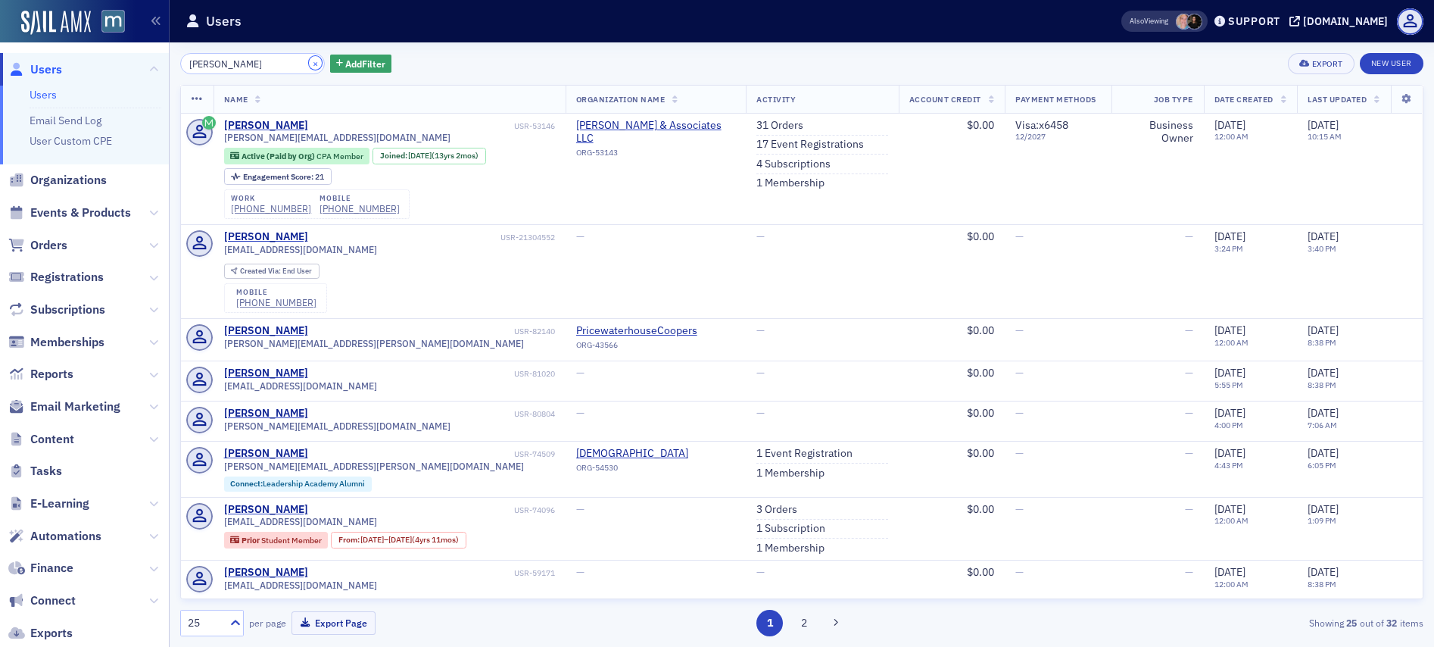
click at [309, 61] on button "×" at bounding box center [316, 63] width 14 height 14
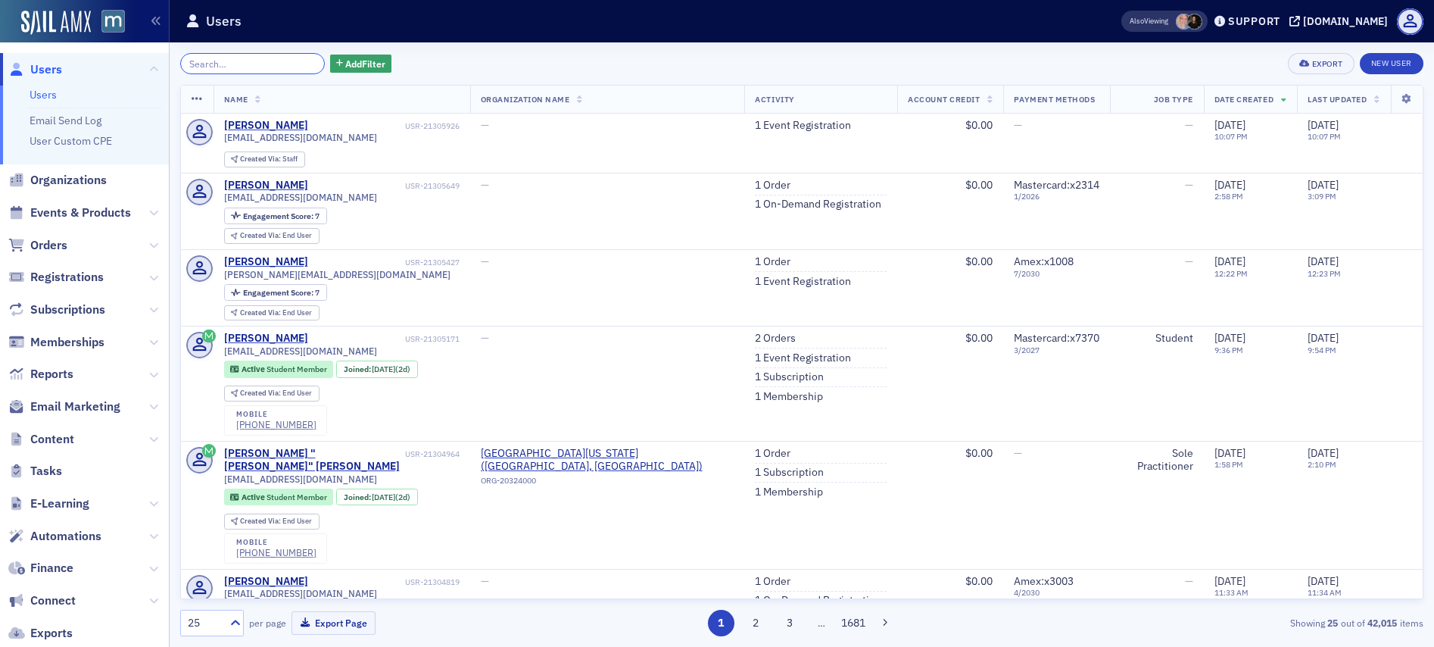
click at [254, 67] on input "search" at bounding box center [252, 63] width 145 height 21
paste input "[PERSON_NAME]"
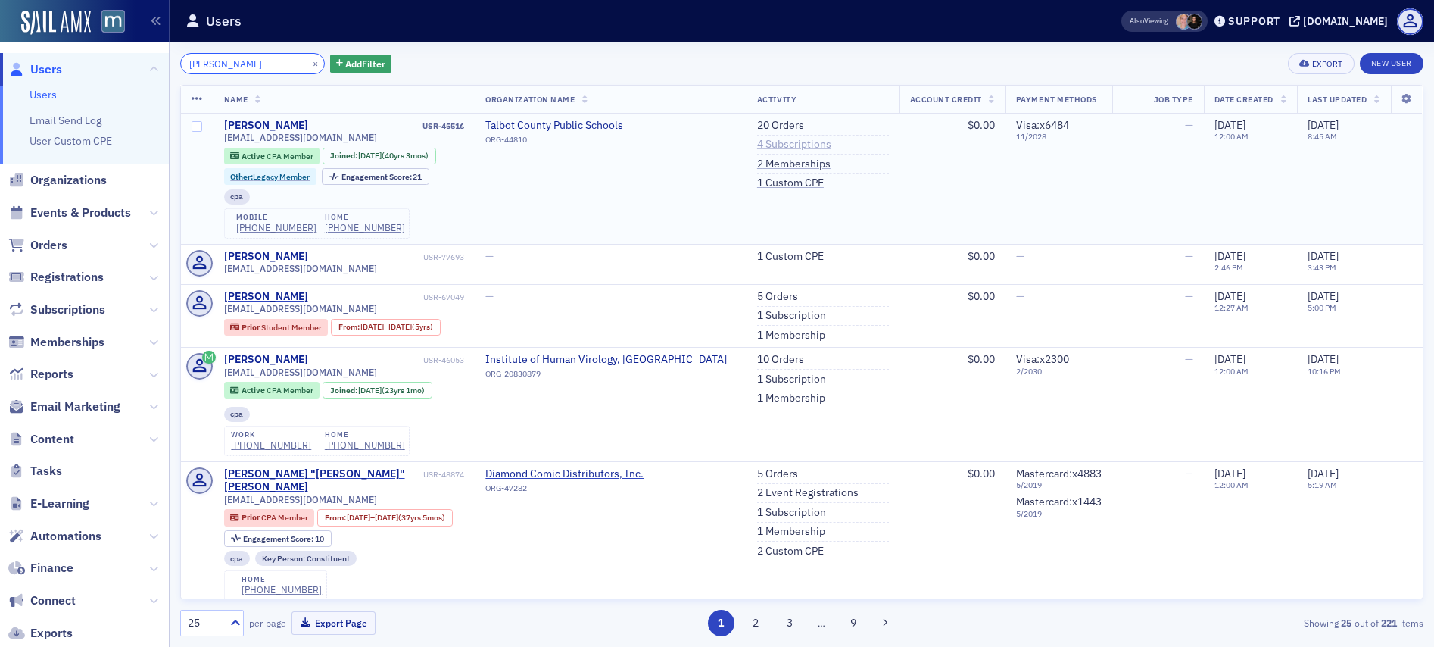
type input "[PERSON_NAME]"
click at [766, 148] on link "4 Subscriptions" at bounding box center [794, 145] width 74 height 14
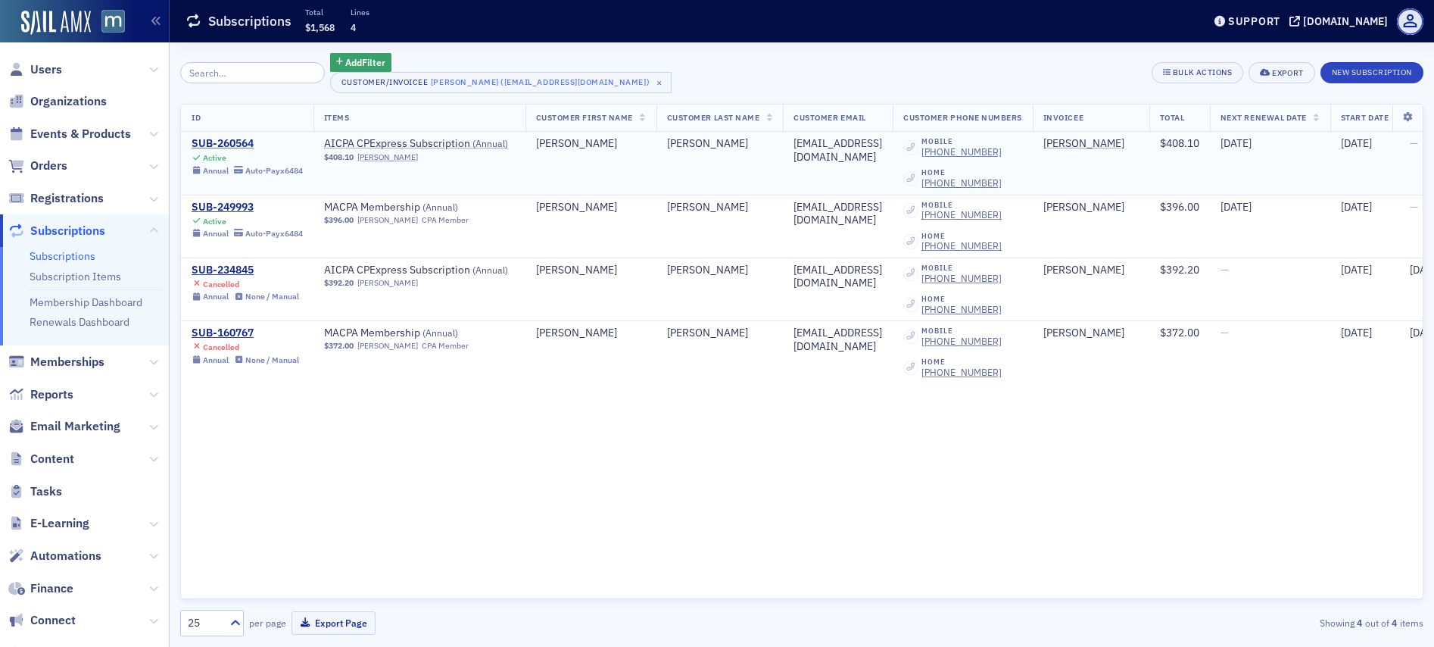
click at [233, 144] on div "SUB-260564" at bounding box center [247, 144] width 111 height 14
click at [240, 144] on div "SUB-260564" at bounding box center [247, 144] width 111 height 14
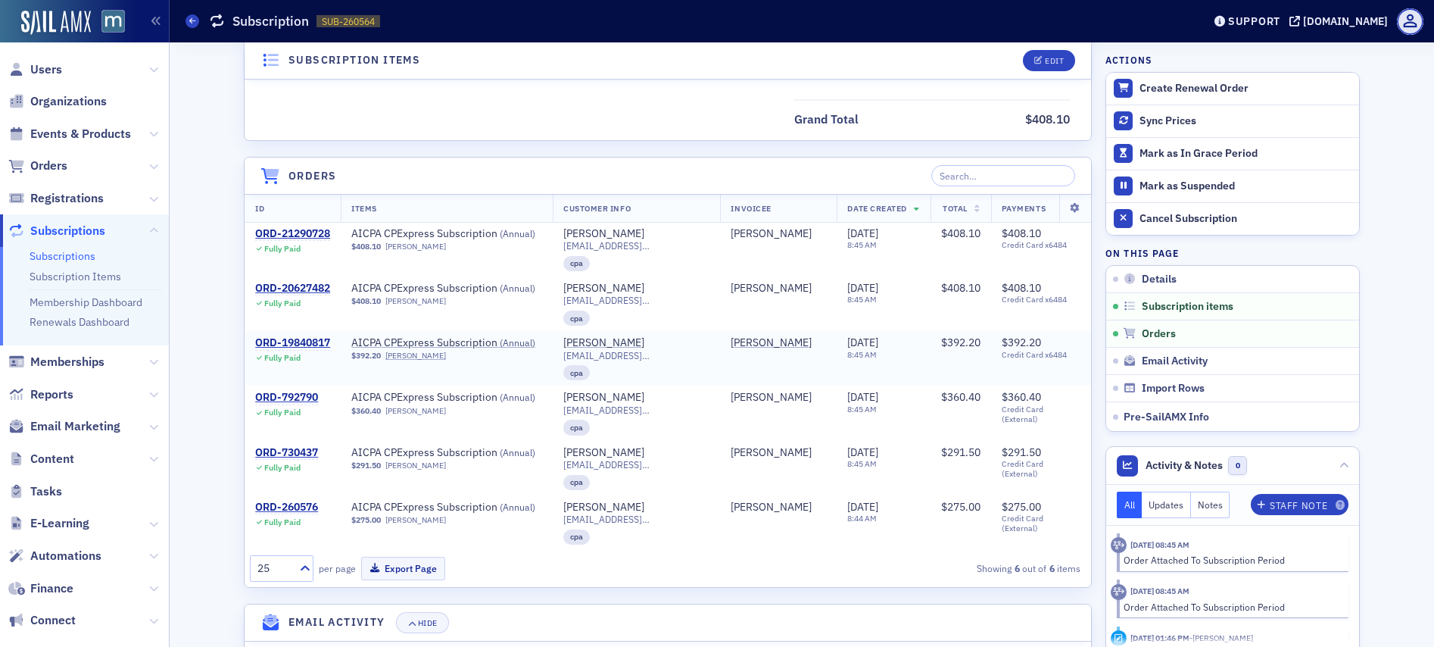
scroll to position [576, 0]
click at [290, 235] on div "ORD-21290728" at bounding box center [292, 233] width 75 height 14
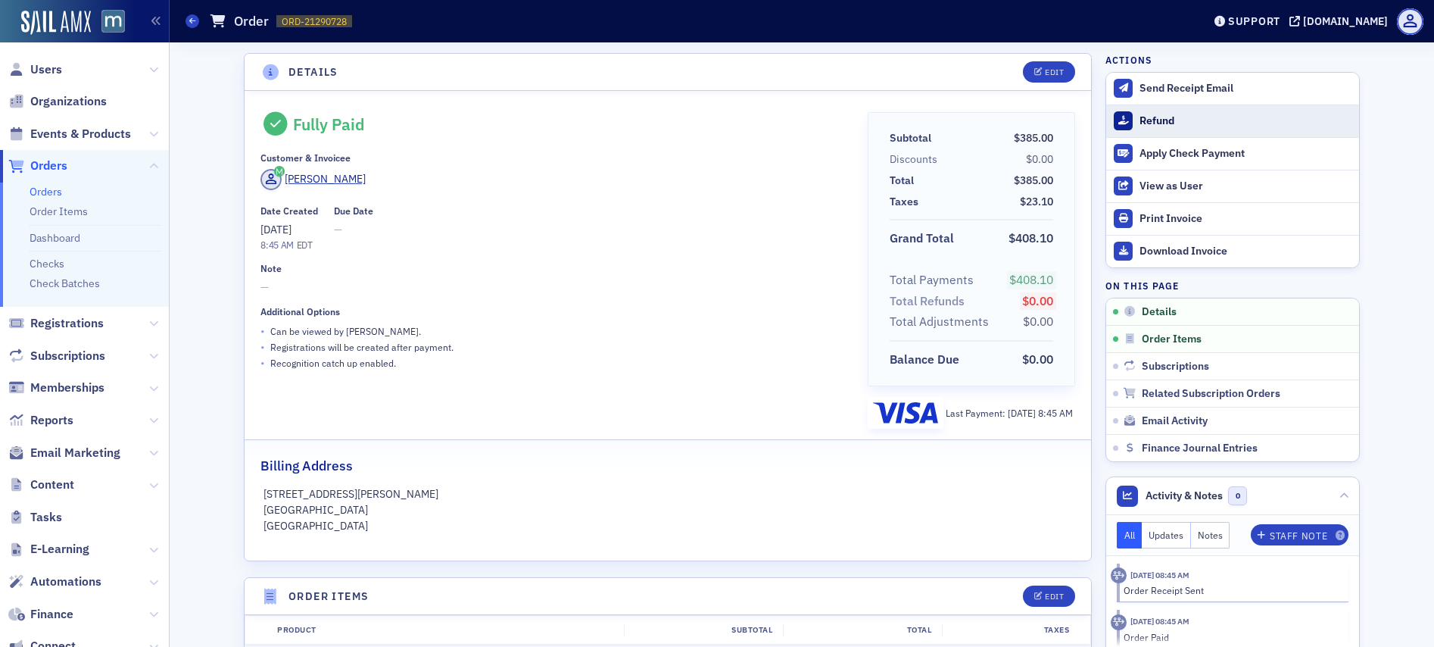
click at [1155, 123] on div "Refund" at bounding box center [1246, 121] width 212 height 14
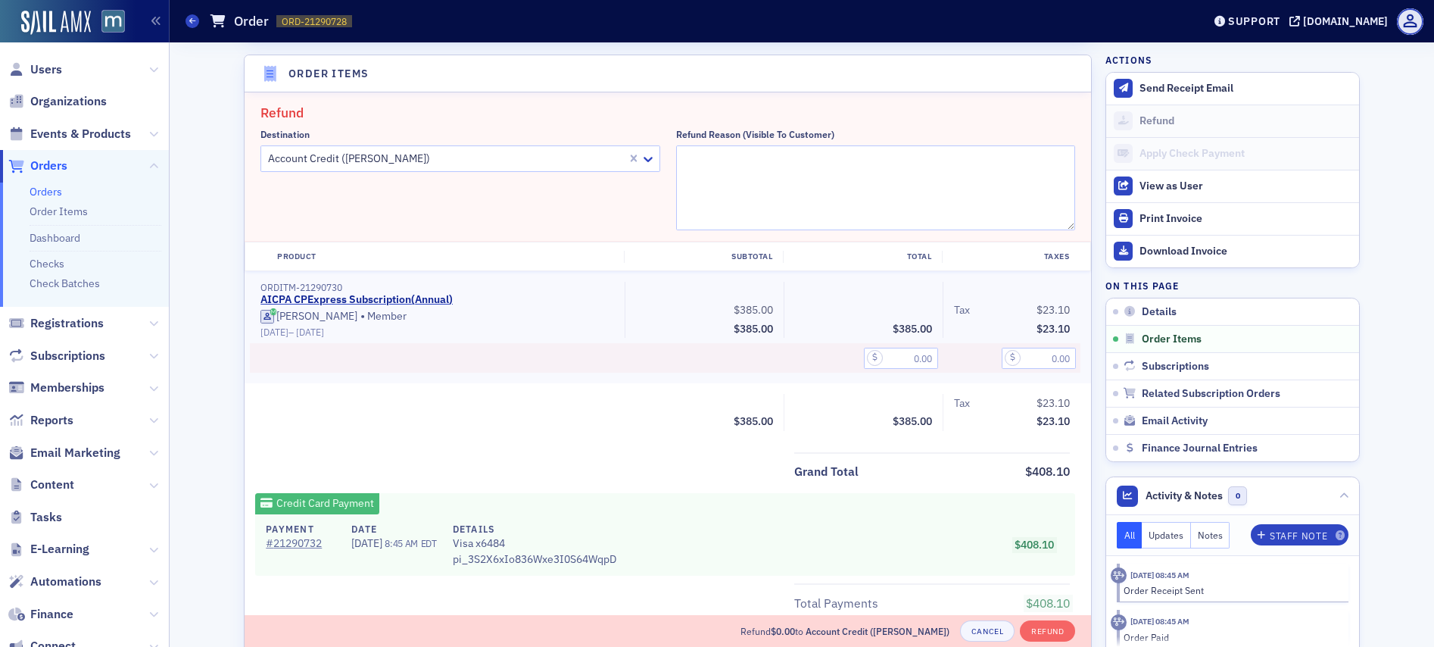
scroll to position [527, 0]
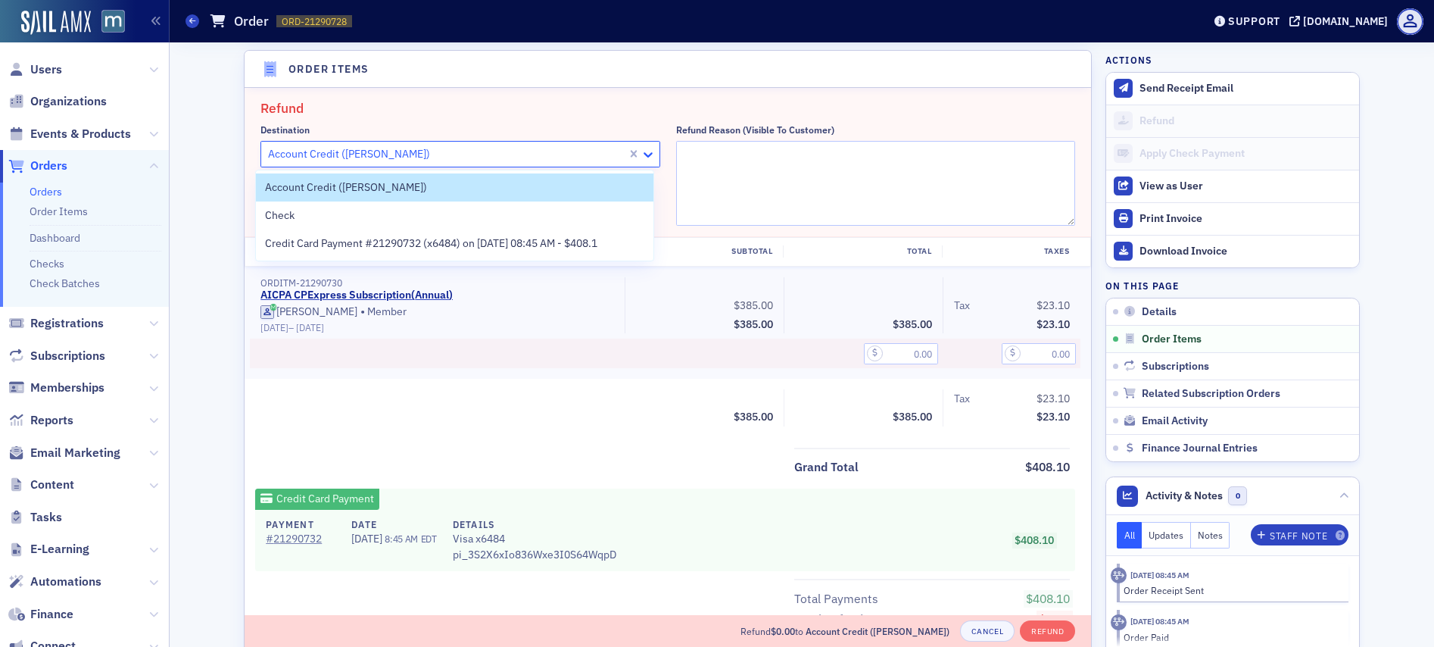
click at [648, 151] on icon at bounding box center [648, 154] width 15 height 15
click at [371, 239] on span "Credit Card Payment #21290732 (x6484) on 9/1/2025 08:45 AM - $408.1" at bounding box center [431, 244] width 332 height 16
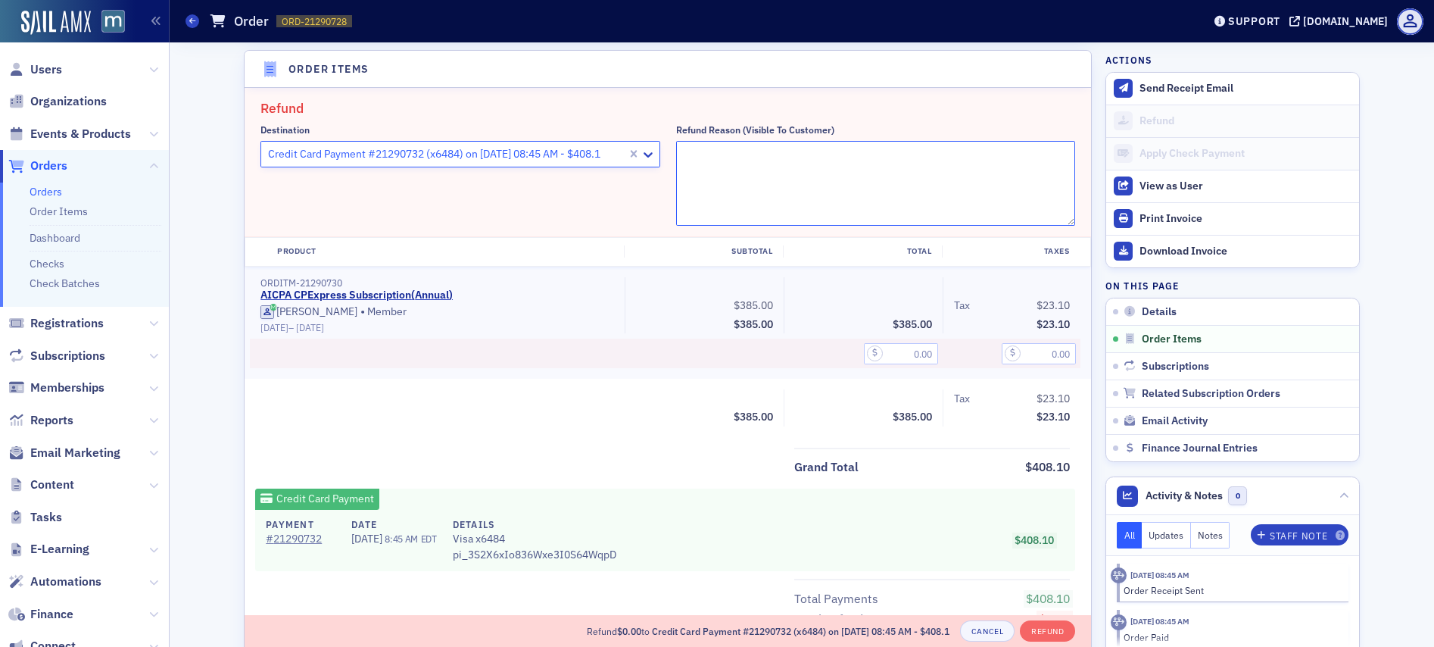
click at [721, 181] on textarea "Refund Reason (Visible to Customer)" at bounding box center [876, 183] width 400 height 85
click at [830, 189] on textarea "Refund Reason (Visible to Customer)" at bounding box center [876, 183] width 400 height 85
paste textarea "I do not want to renew membership"
type textarea ""I do not want to renew membership""
click at [907, 354] on input "text" at bounding box center [901, 353] width 74 height 21
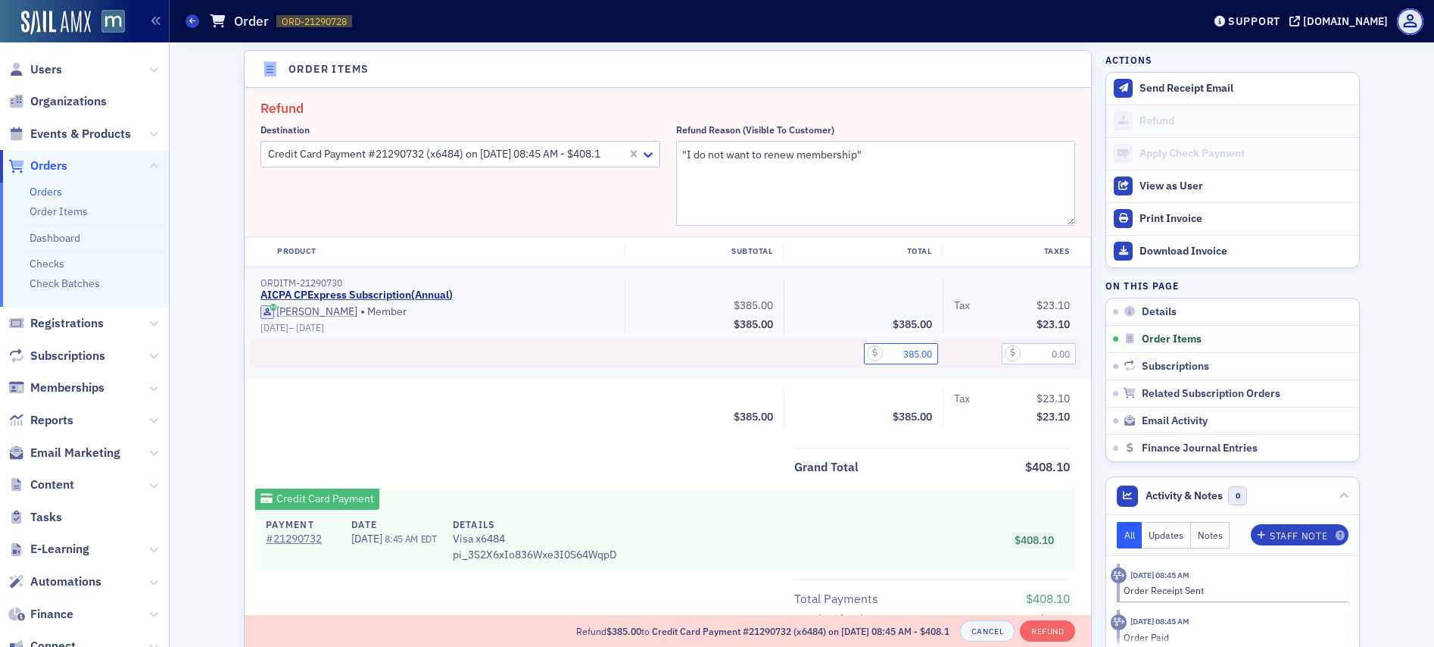
type input "385.00"
type input "23.10"
click at [950, 427] on div "Product Subtotal Total Taxes ORDITM-21290730 AICPA CPExpress Subscription ( Ann…" at bounding box center [668, 337] width 847 height 200
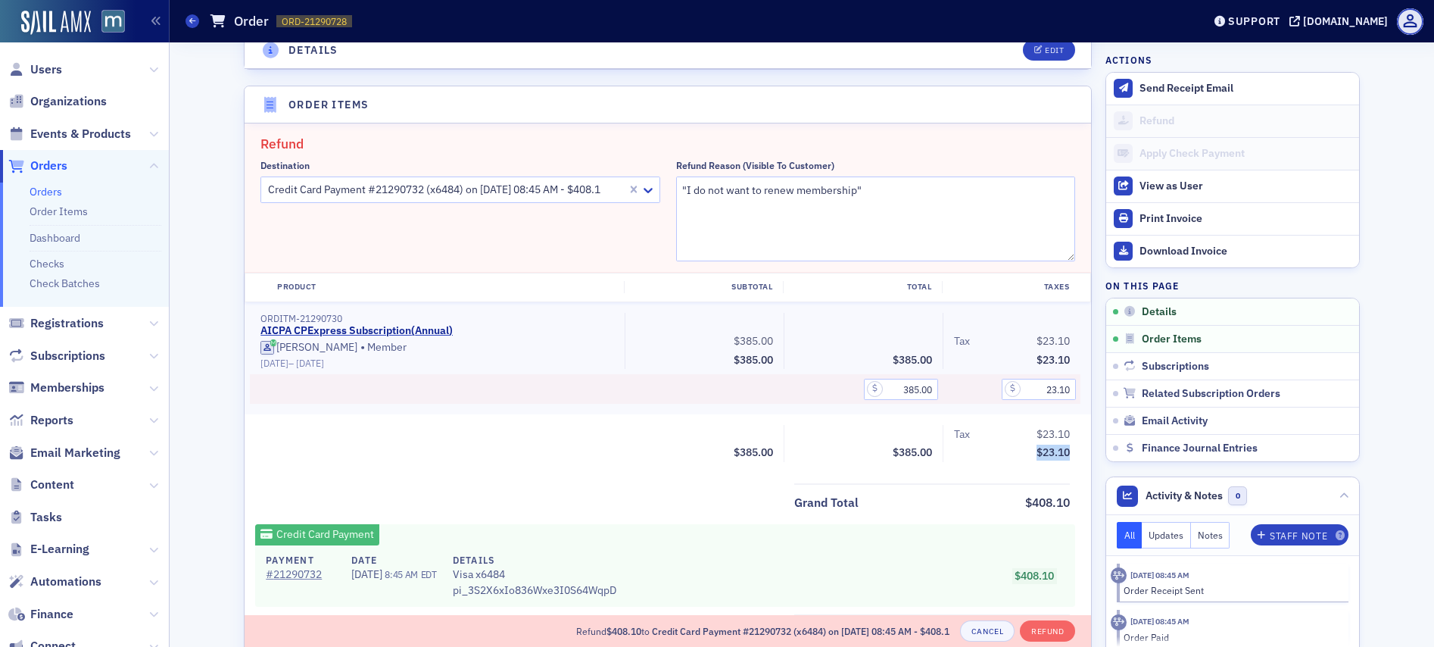
scroll to position [464, 0]
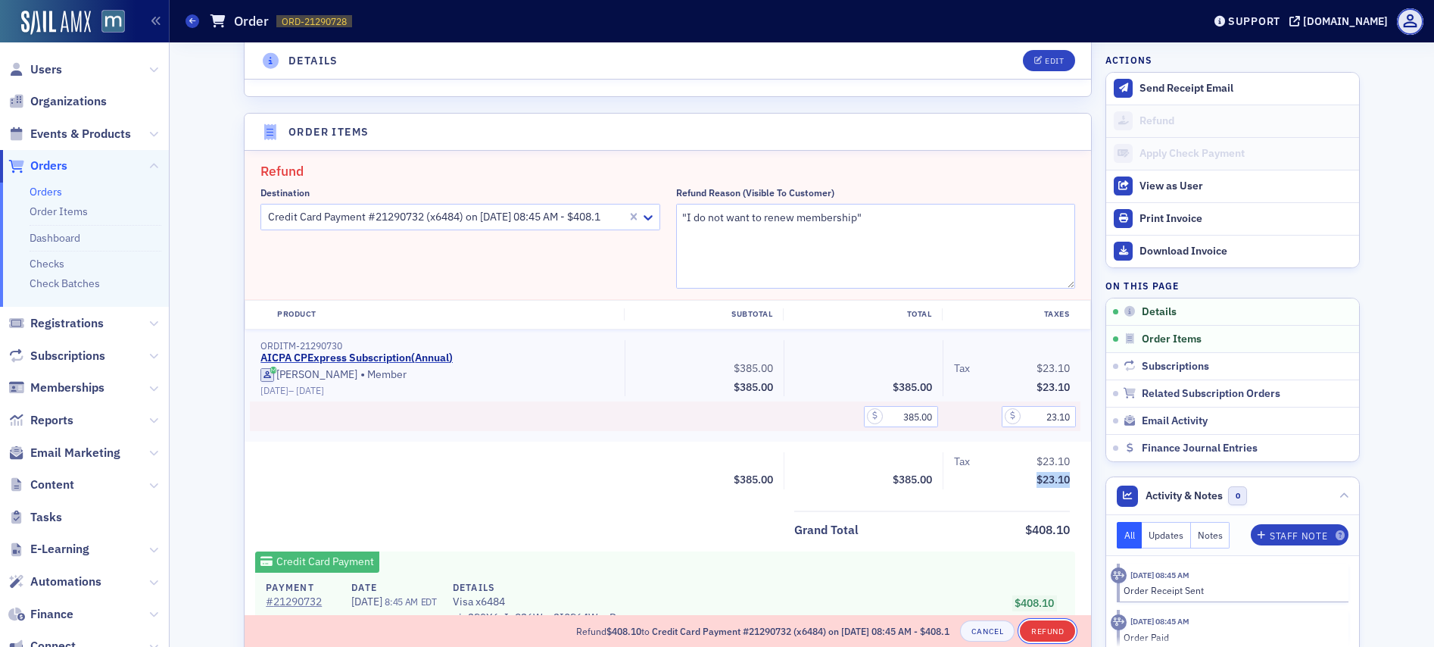
click at [1041, 631] on button "Refund" at bounding box center [1047, 630] width 55 height 21
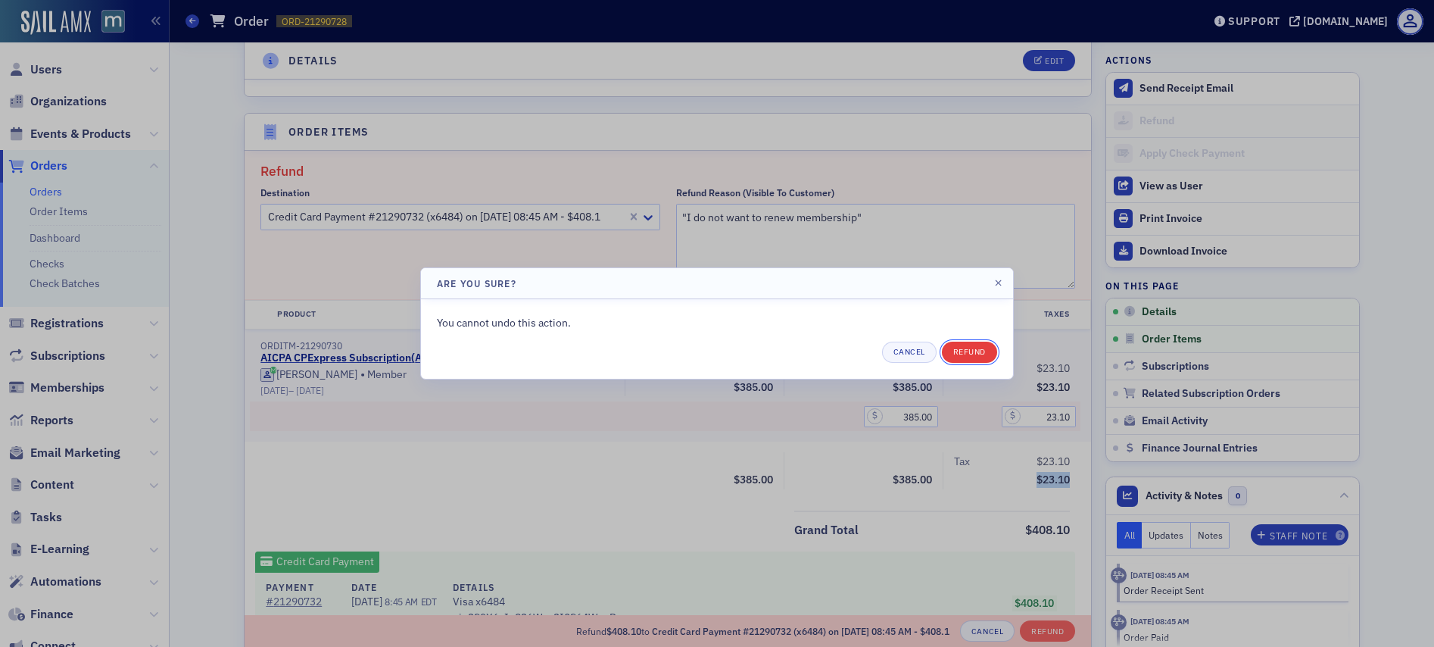
click at [977, 359] on button "Refund" at bounding box center [969, 352] width 55 height 21
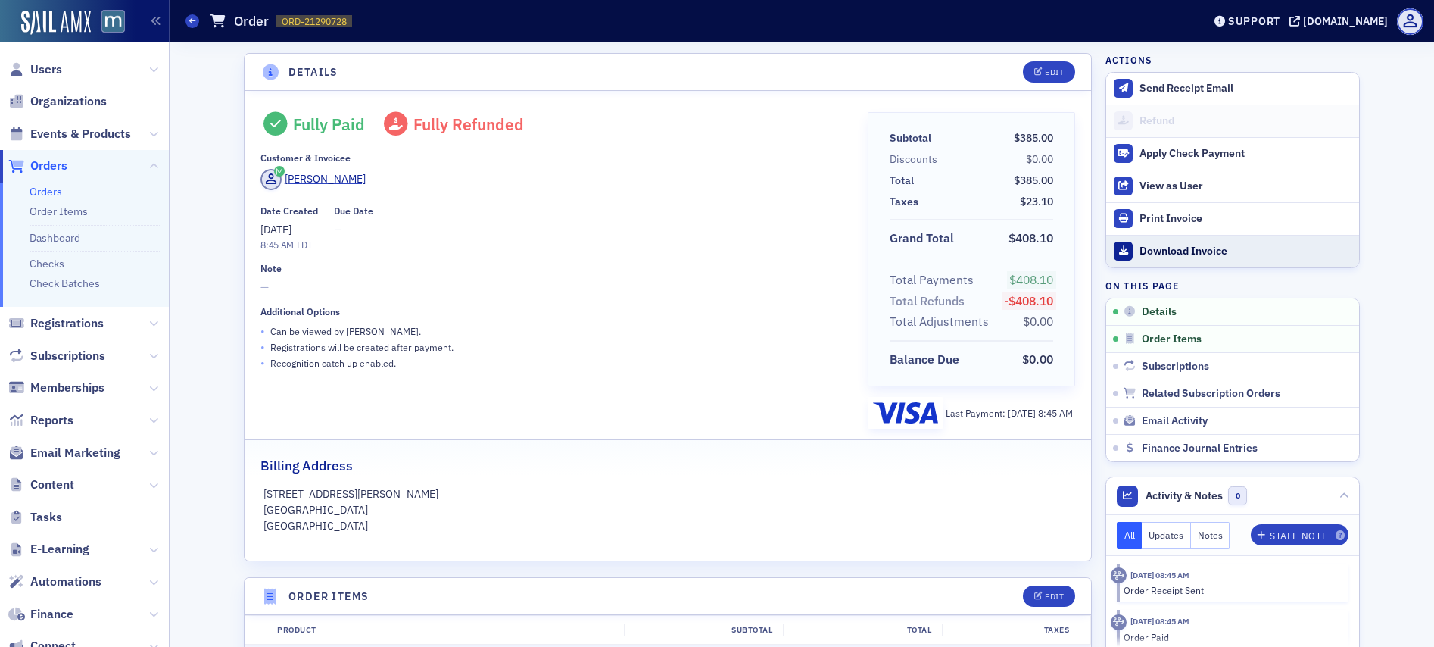
click at [1188, 254] on div "Download Invoice" at bounding box center [1246, 252] width 212 height 14
click at [1177, 245] on div "Download Invoice" at bounding box center [1246, 252] width 212 height 14
